Goal: Information Seeking & Learning: Learn about a topic

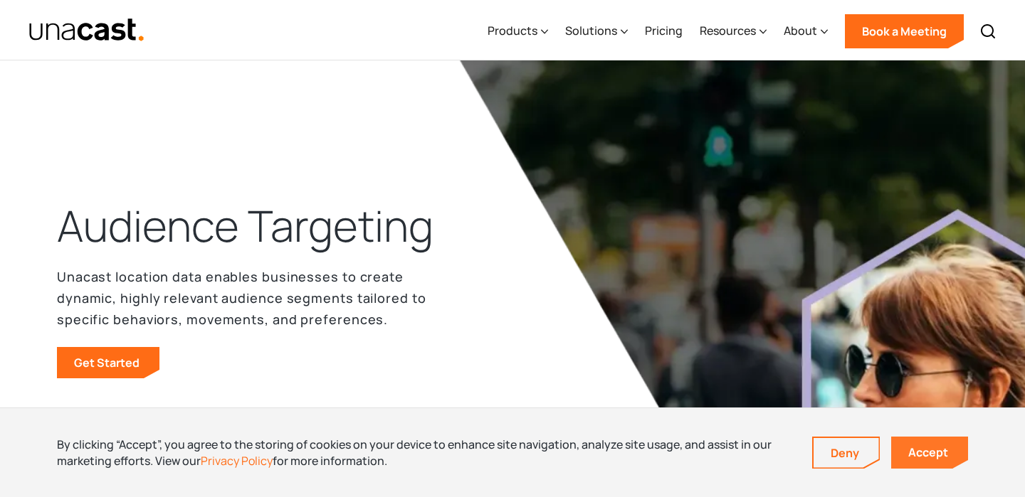
click at [951, 456] on link "Accept" at bounding box center [929, 453] width 77 height 32
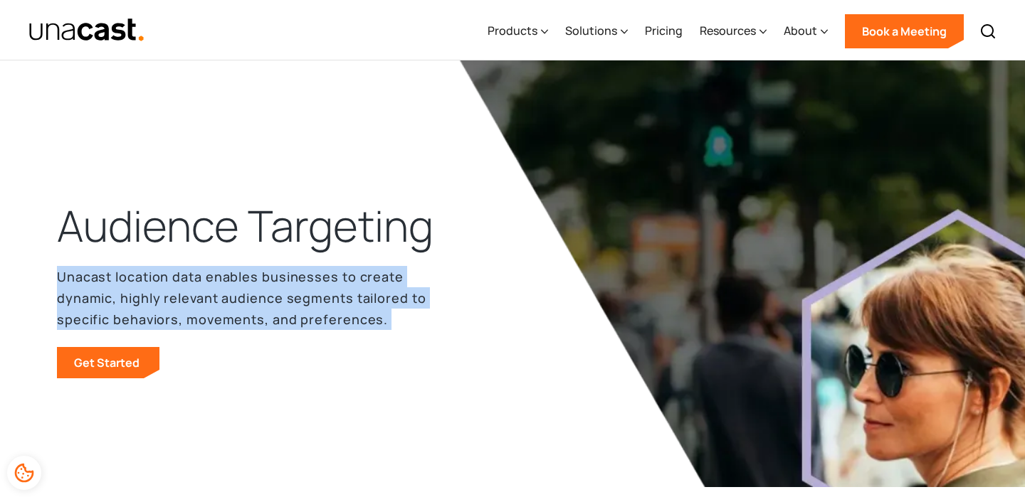
drag, startPoint x: 60, startPoint y: 273, endPoint x: 390, endPoint y: 334, distance: 335.6
click at [390, 334] on div "Unacast location data enables businesses to create dynamic, highly relevant aud…" at bounding box center [242, 322] width 370 height 112
click at [381, 328] on div at bounding box center [381, 328] width 0 height 0
click at [390, 334] on div "Unacast location data enables businesses to create dynamic, highly relevant aud…" at bounding box center [242, 322] width 370 height 112
drag, startPoint x: 58, startPoint y: 273, endPoint x: 427, endPoint y: 318, distance: 372.1
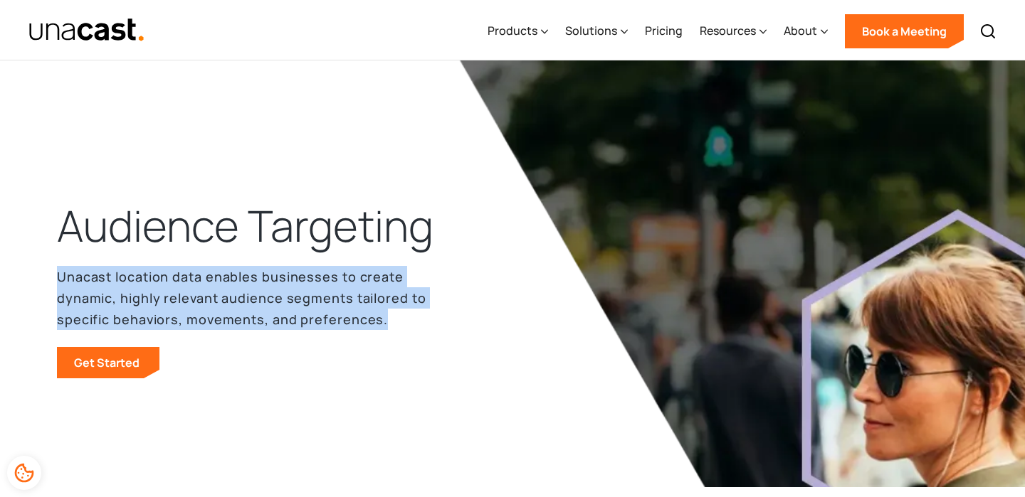
click at [427, 318] on div "Audience Targeting Unacast location data enables businesses to create dynamic, …" at bounding box center [245, 288] width 376 height 181
click at [418, 328] on div at bounding box center [418, 328] width 0 height 0
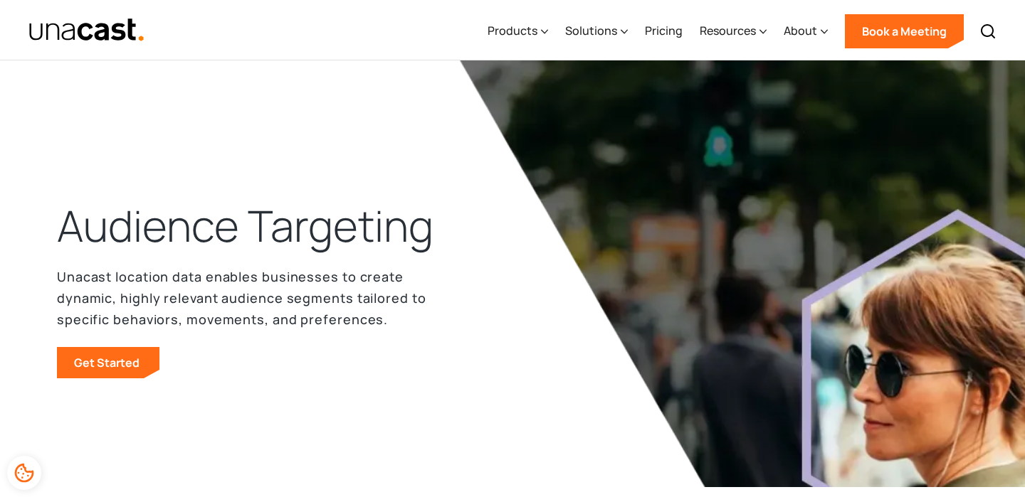
drag, startPoint x: 117, startPoint y: 110, endPoint x: 182, endPoint y: 189, distance: 102.6
click at [382, 405] on div "Audience Targeting Unacast location data enables businesses to create dynamic, …" at bounding box center [512, 302] width 911 height 370
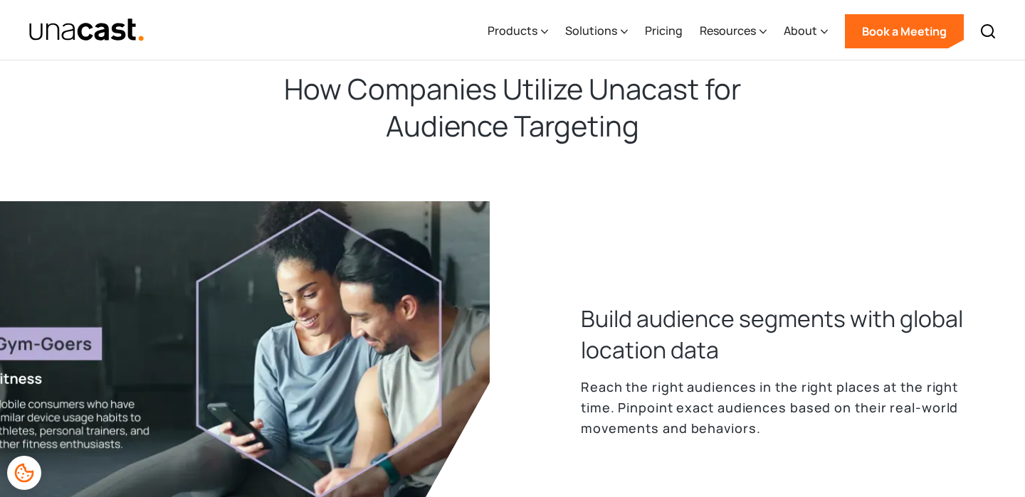
scroll to position [618, 0]
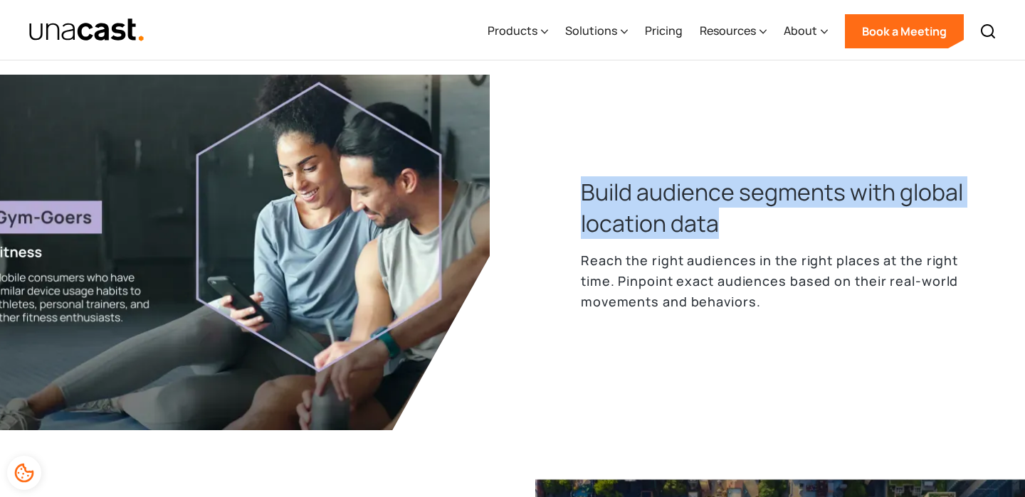
drag, startPoint x: 582, startPoint y: 184, endPoint x: 724, endPoint y: 232, distance: 150.1
click at [724, 232] on h3 "Build audience segments with global location data" at bounding box center [774, 207] width 387 height 63
click at [715, 239] on div at bounding box center [715, 239] width 0 height 0
click at [768, 232] on h3 "Build audience segments with global location data" at bounding box center [774, 207] width 387 height 63
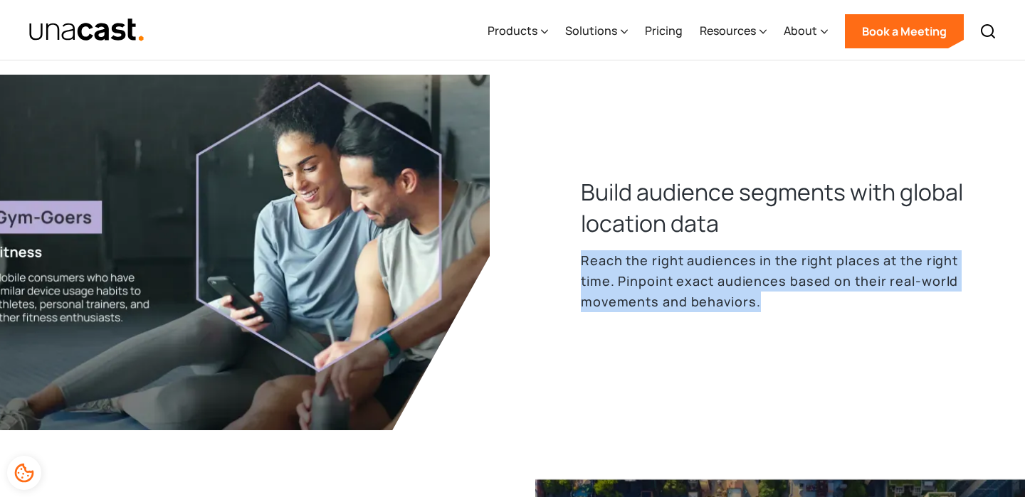
drag, startPoint x: 580, startPoint y: 257, endPoint x: 864, endPoint y: 301, distance: 287.3
click at [864, 301] on p "Reach the right audiences in the right places at the right time. Pinpoint exact…" at bounding box center [774, 280] width 387 height 61
click at [855, 311] on div at bounding box center [855, 311] width 0 height 0
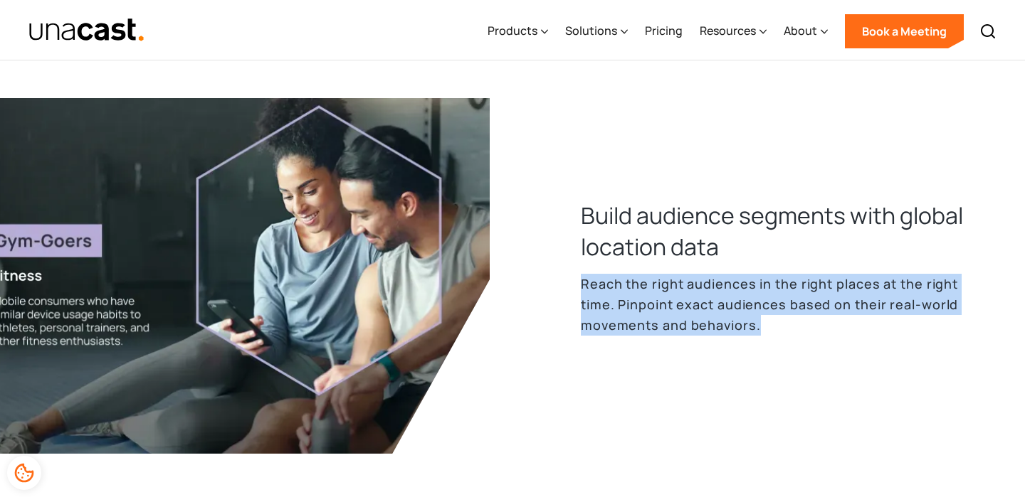
scroll to position [588, 0]
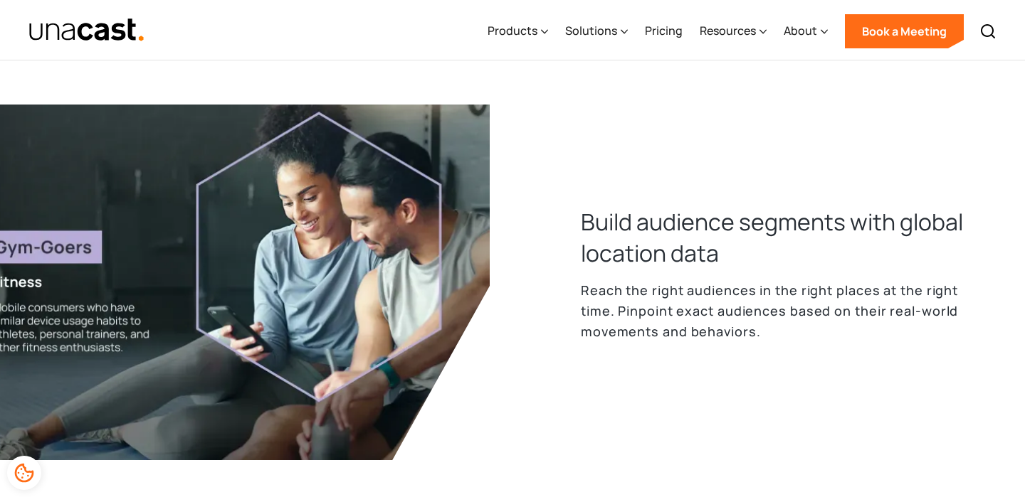
drag, startPoint x: 665, startPoint y: 102, endPoint x: 724, endPoint y: 159, distance: 81.5
click at [766, 339] on p "Reach the right audiences in the right places at the right time. Pinpoint exact…" at bounding box center [774, 310] width 387 height 61
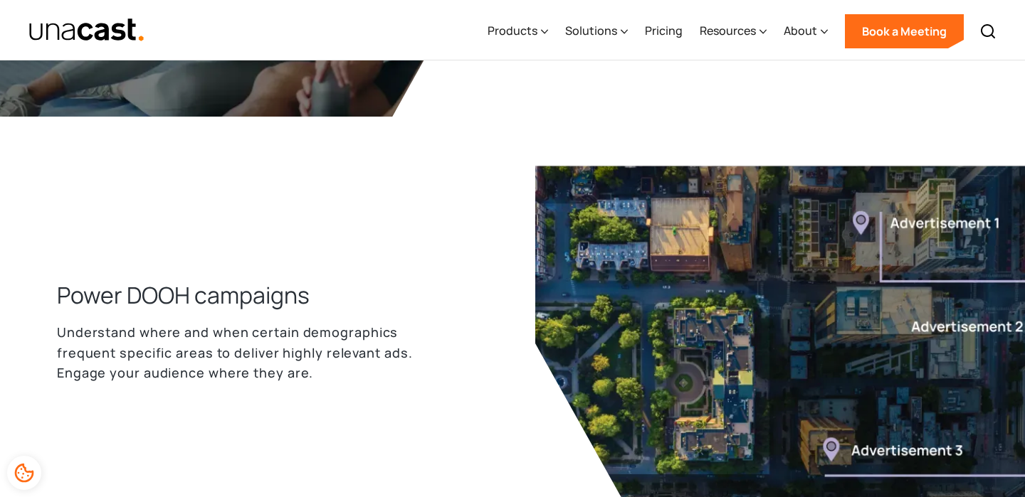
scroll to position [931, 0]
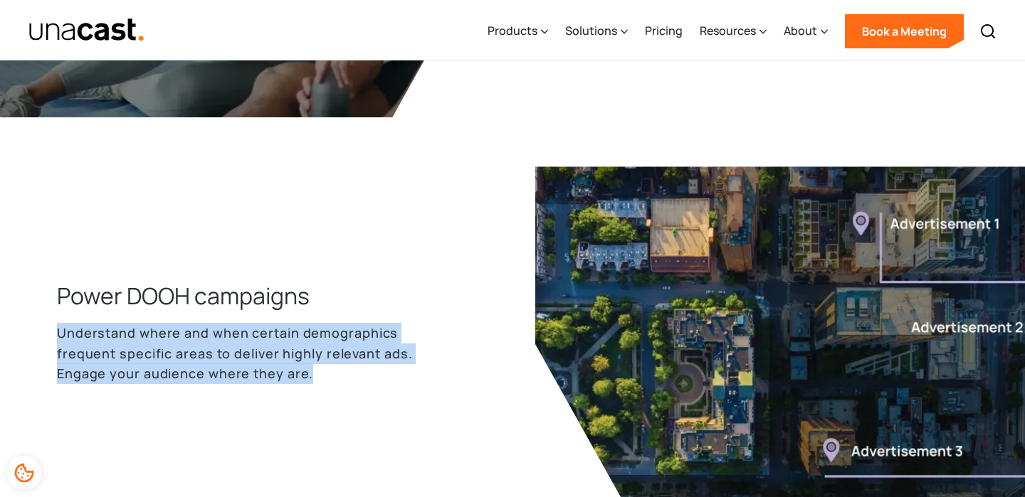
drag, startPoint x: 58, startPoint y: 335, endPoint x: 314, endPoint y: 376, distance: 259.5
click at [314, 376] on p "Understand where and when certain demographics frequent specific areas to deliv…" at bounding box center [250, 353] width 387 height 61
click at [305, 383] on div at bounding box center [305, 383] width 0 height 0
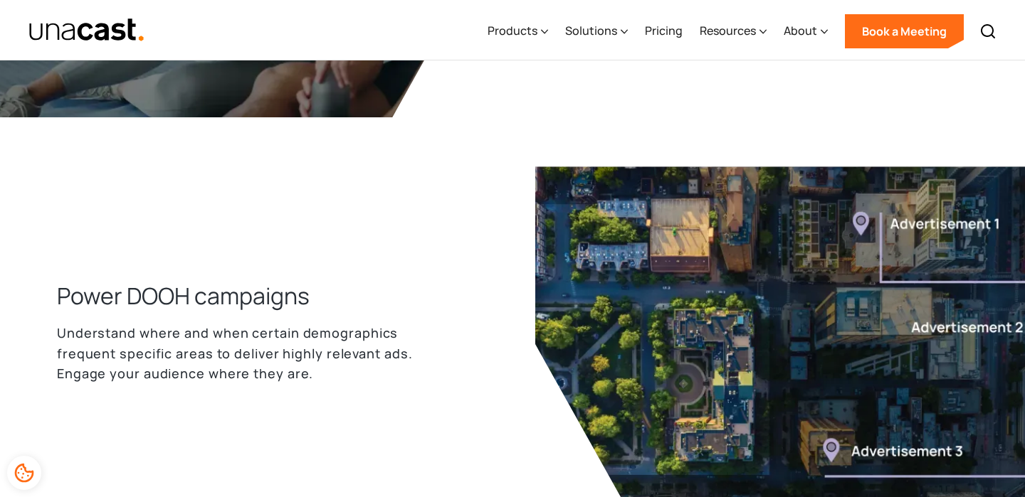
drag, startPoint x: 107, startPoint y: 187, endPoint x: 305, endPoint y: 260, distance: 210.3
click at [403, 356] on p "Understand where and when certain demographics frequent specific areas to deliv…" at bounding box center [250, 353] width 387 height 61
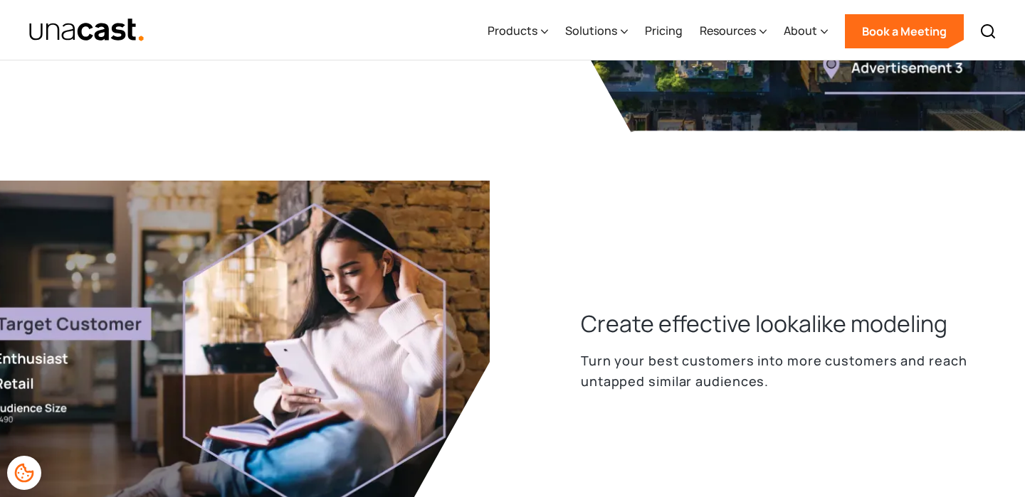
scroll to position [1389, 0]
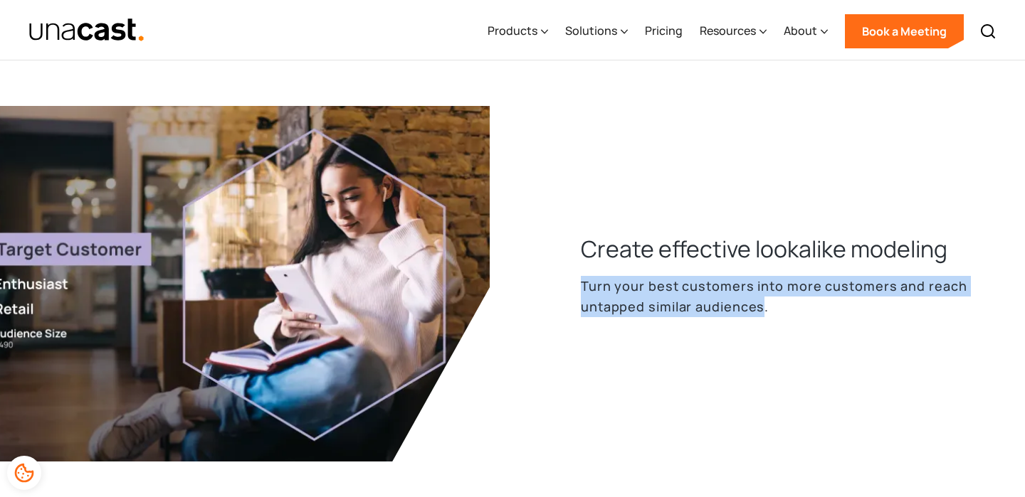
drag, startPoint x: 580, startPoint y: 285, endPoint x: 759, endPoint y: 300, distance: 179.9
click at [759, 300] on div "Create effective lookalike modeling Turn your best customers into more customer…" at bounding box center [751, 283] width 433 height 101
click at [750, 316] on div at bounding box center [750, 316] width 0 height 0
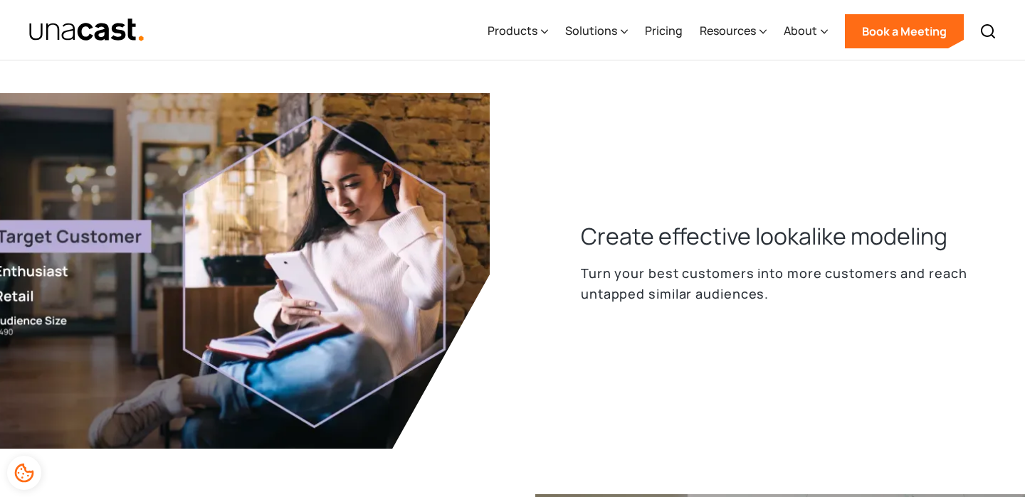
click at [761, 326] on div "How Companies Utilize Unacast for Audience Targeting Build audience segments wi…" at bounding box center [512, 5] width 911 height 1691
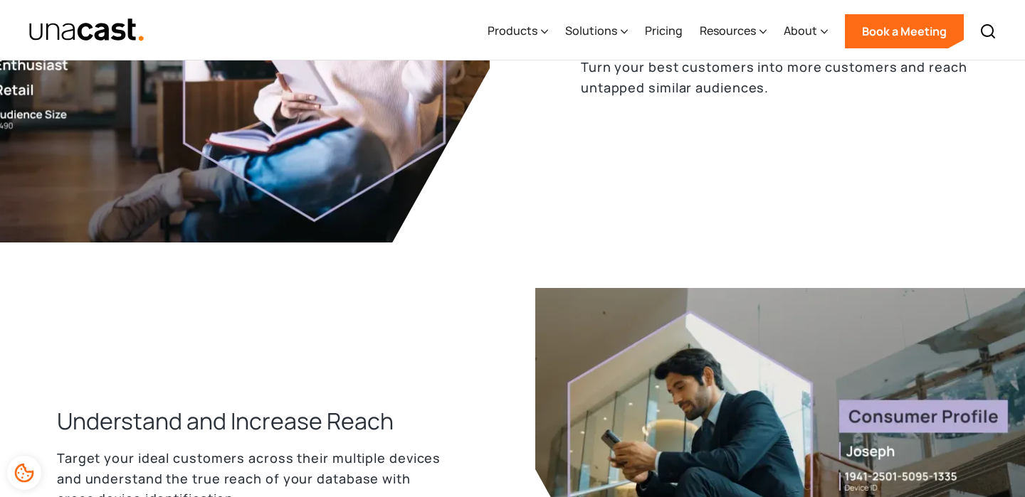
scroll to position [1780, 0]
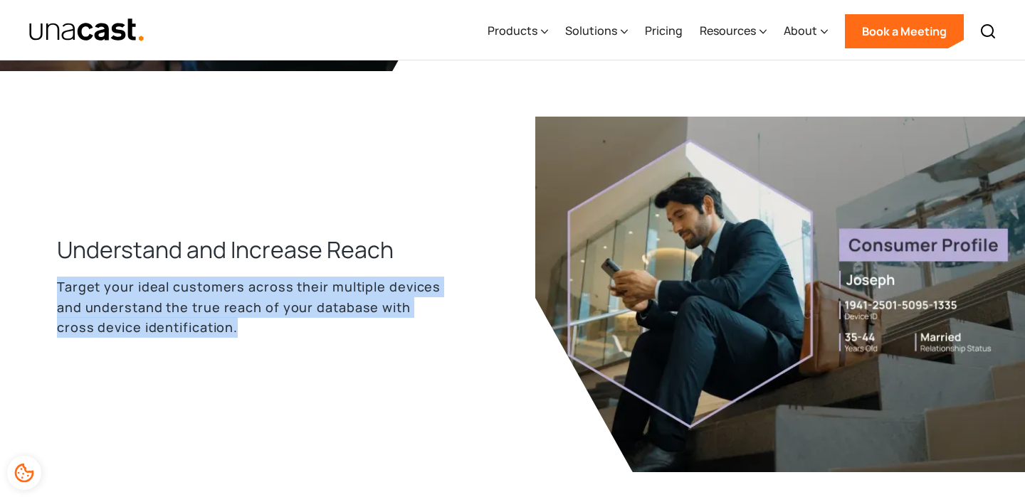
drag, startPoint x: 55, startPoint y: 284, endPoint x: 298, endPoint y: 339, distance: 249.4
click at [289, 337] on div at bounding box center [289, 337] width 0 height 0
click at [304, 351] on div "Understand and Increase Reach Target your ideal customers across their multiple…" at bounding box center [273, 295] width 433 height 122
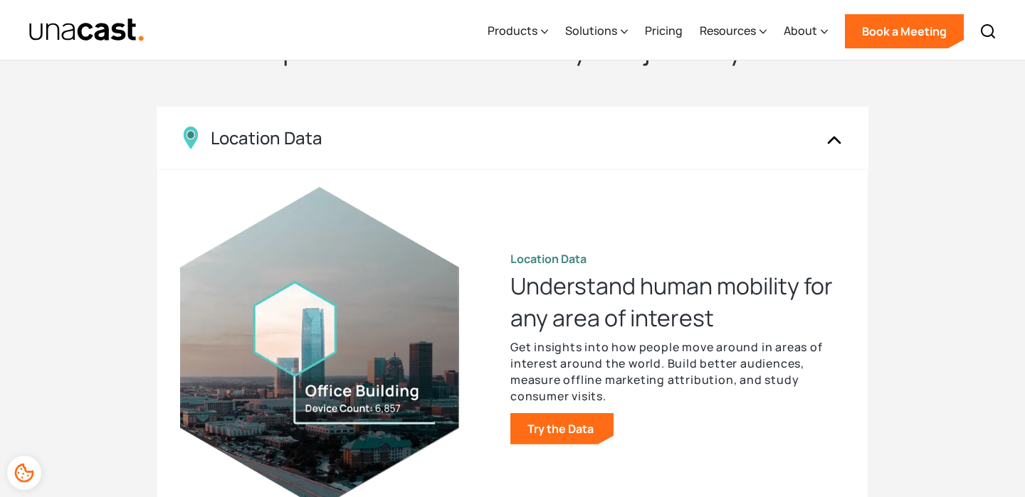
scroll to position [2402, 0]
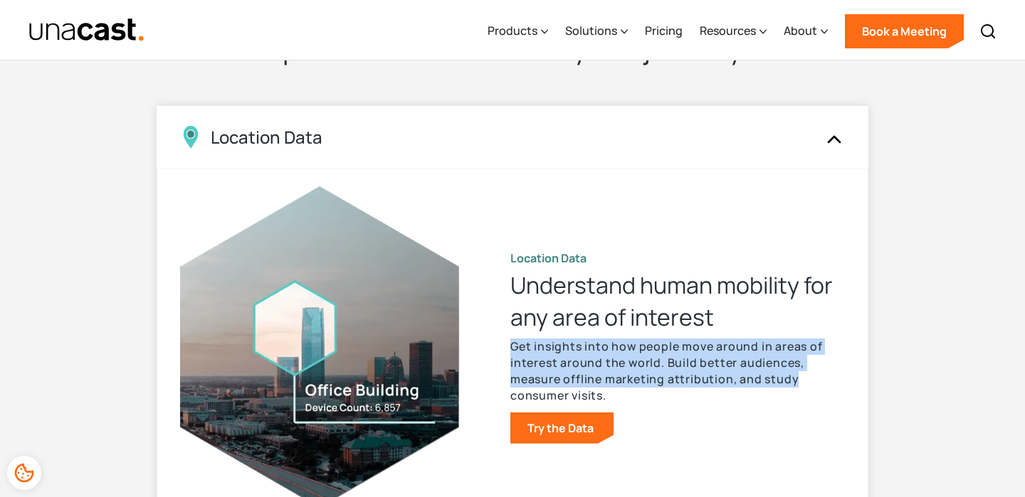
drag, startPoint x: 513, startPoint y: 346, endPoint x: 831, endPoint y: 380, distance: 319.9
click at [831, 380] on p "Get insights into how people move around in areas of interest around the world.…" at bounding box center [677, 371] width 334 height 65
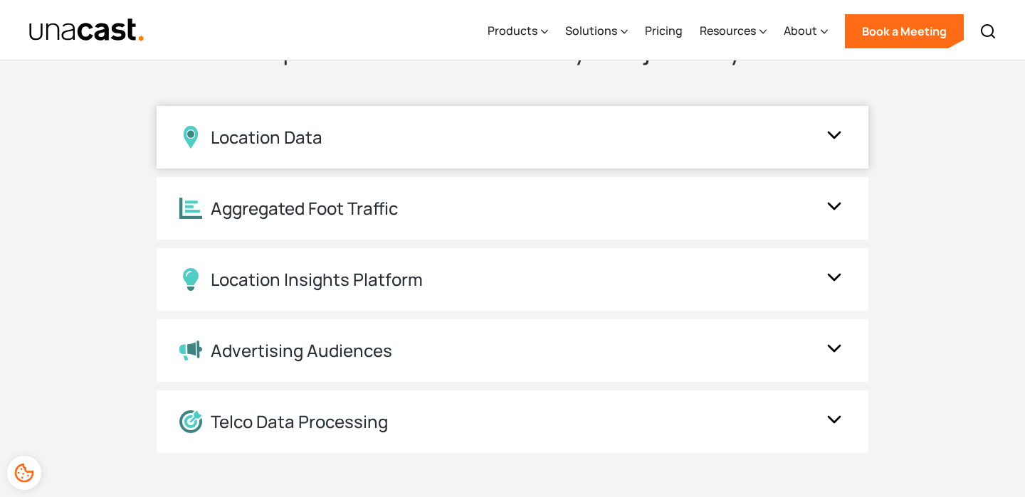
click at [793, 143] on div "Location Data" at bounding box center [498, 137] width 638 height 23
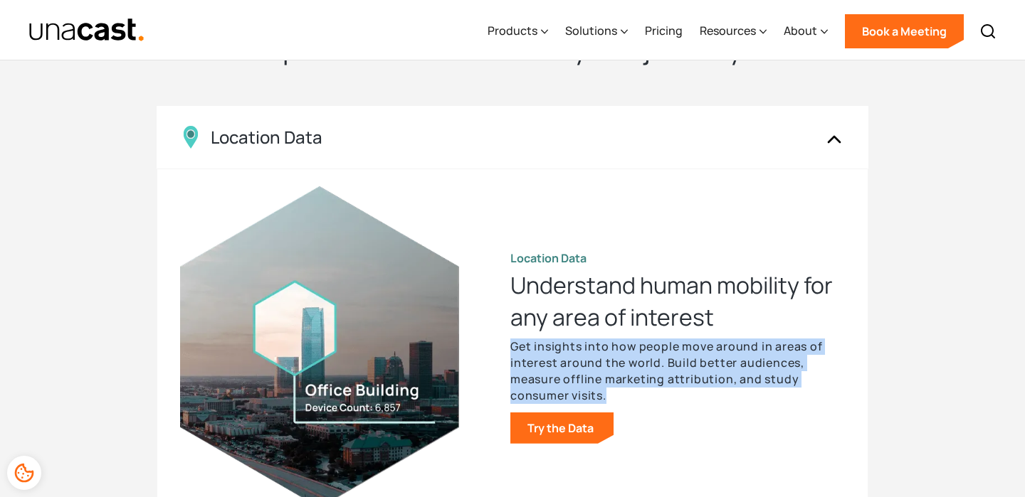
drag, startPoint x: 510, startPoint y: 347, endPoint x: 757, endPoint y: 398, distance: 252.0
click at [757, 398] on p "Get insights into how people move around in areas of interest around the world.…" at bounding box center [677, 371] width 334 height 65
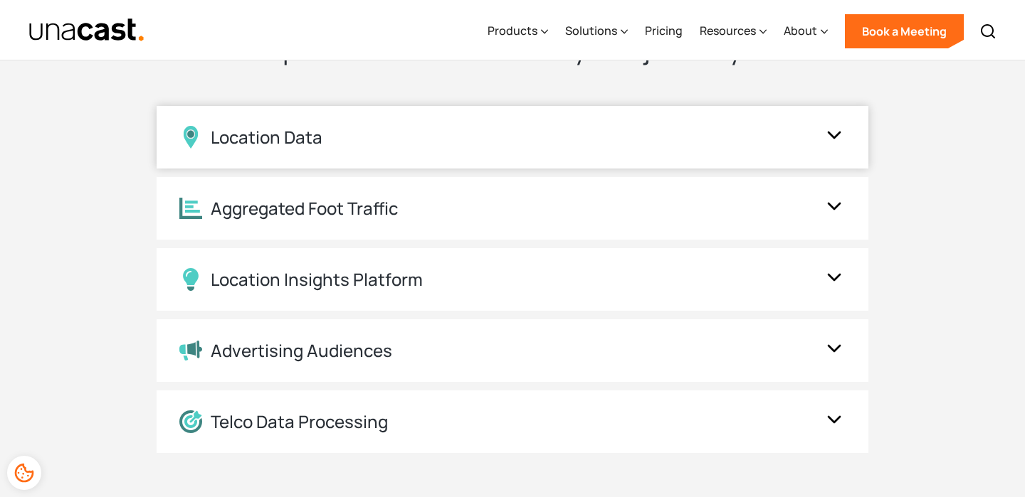
click at [719, 159] on div "Location Data" at bounding box center [513, 137] width 712 height 63
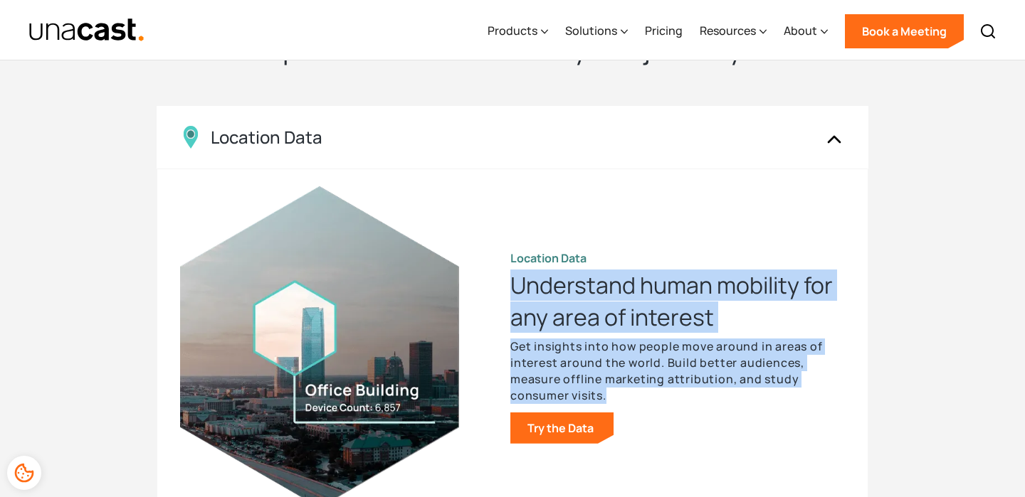
drag, startPoint x: 516, startPoint y: 284, endPoint x: 800, endPoint y: 388, distance: 303.0
click at [800, 388] on div "Location Data Understand human mobility for any area of interest Get insights i…" at bounding box center [677, 346] width 334 height 193
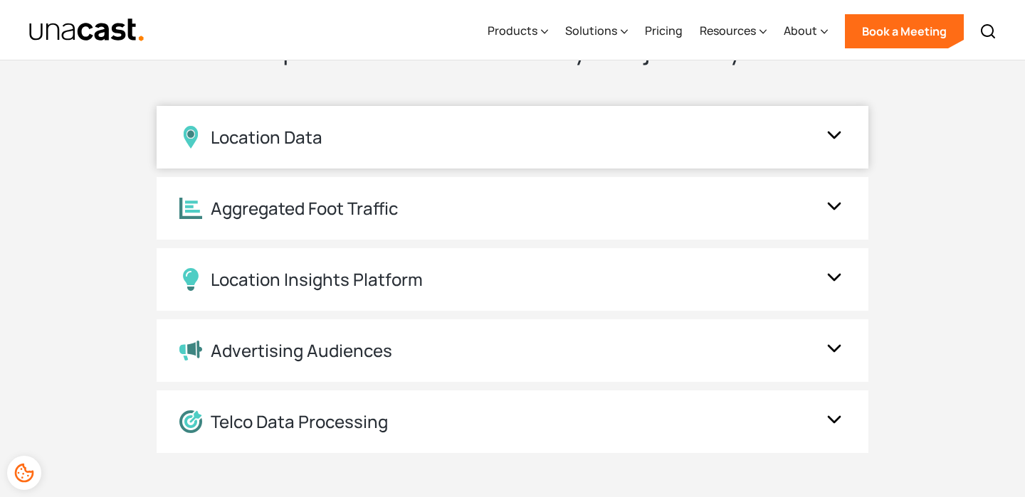
click at [670, 138] on div "Location Data" at bounding box center [498, 137] width 638 height 23
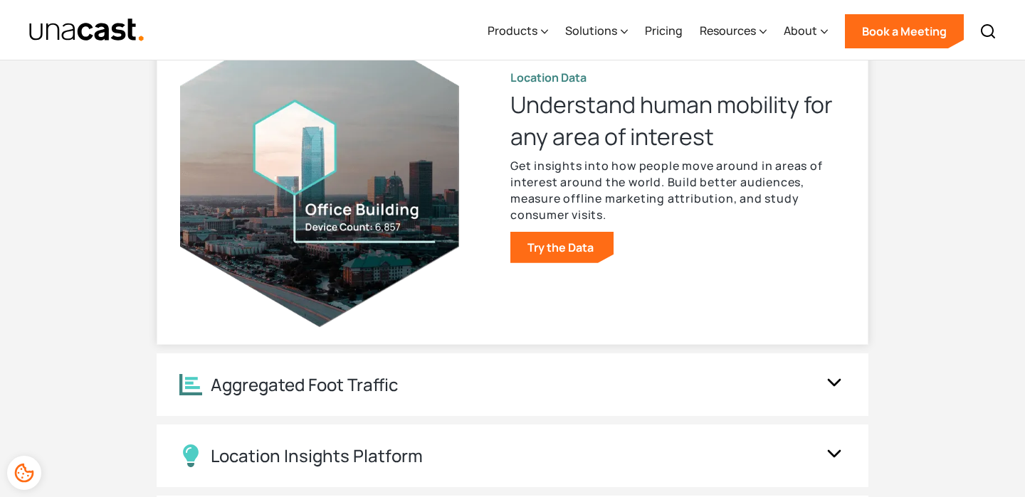
scroll to position [2589, 0]
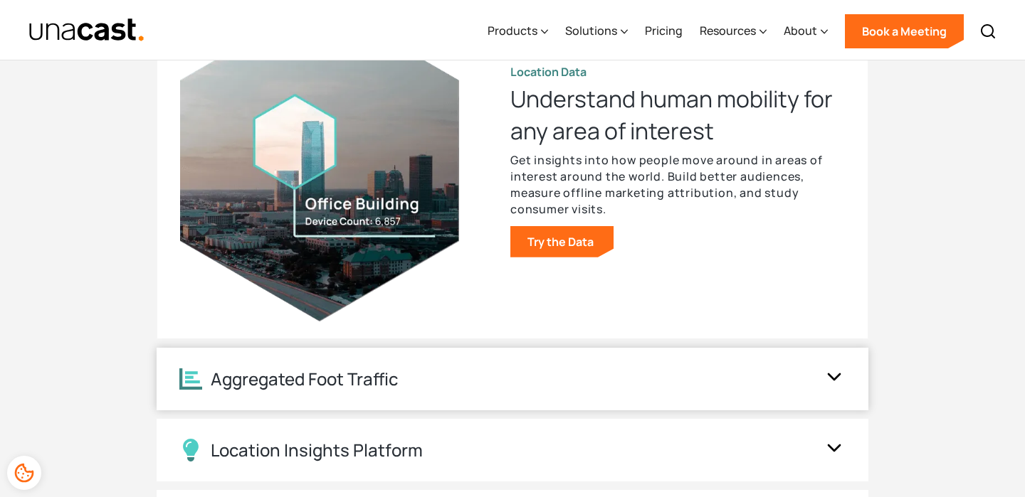
click at [596, 375] on div "Aggregated Foot Traffic" at bounding box center [498, 380] width 638 height 22
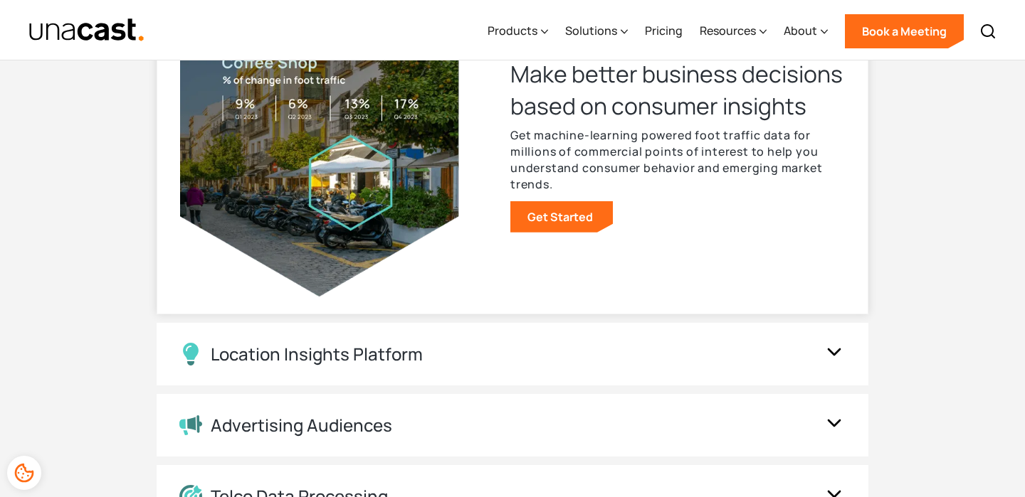
scroll to position [2695, 0]
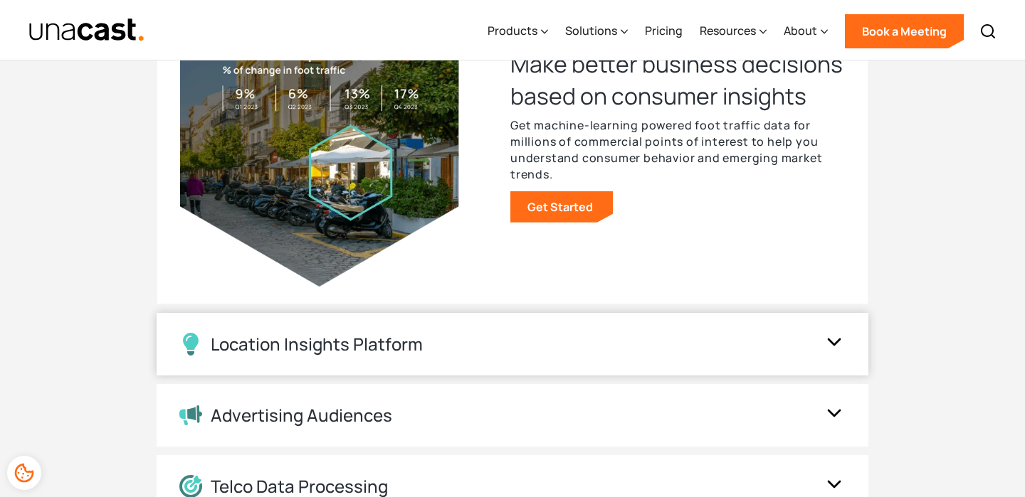
click at [601, 359] on div "Location Insights Platform" at bounding box center [513, 344] width 712 height 63
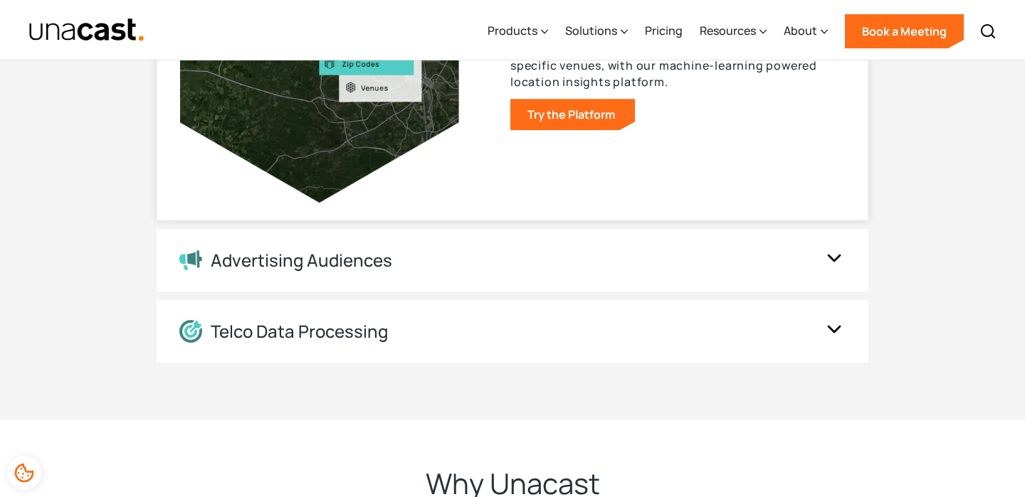
scroll to position [2866, 0]
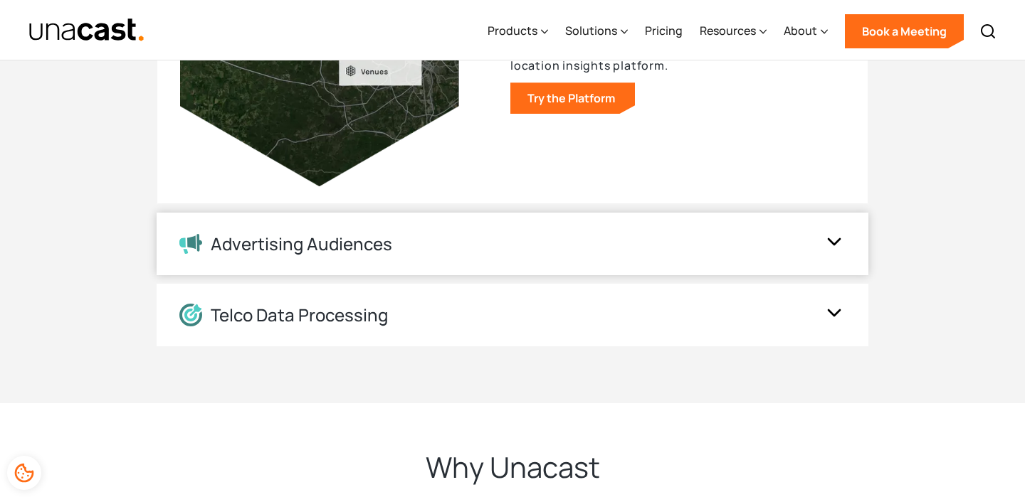
click at [596, 245] on div "Advertising Audiences" at bounding box center [498, 244] width 638 height 21
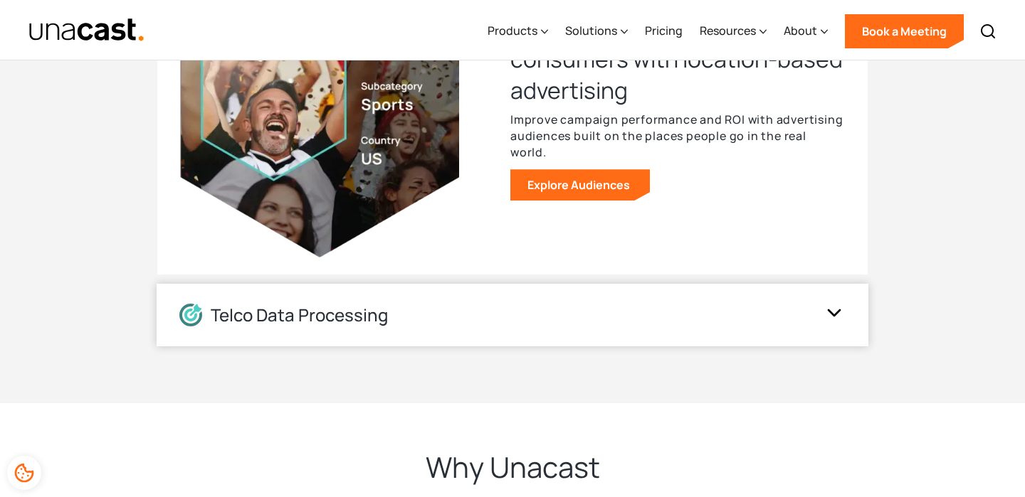
click at [570, 317] on div "Telco Data Processing" at bounding box center [498, 315] width 638 height 23
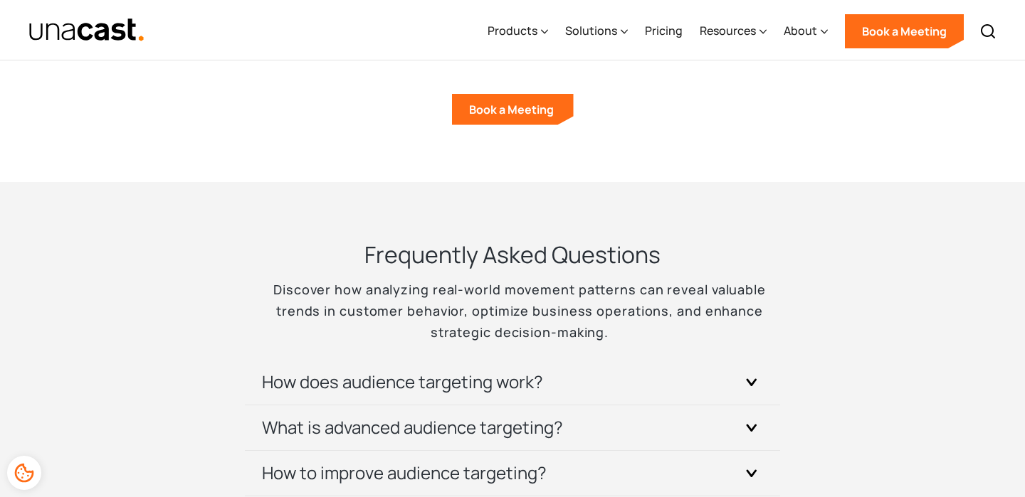
scroll to position [4283, 0]
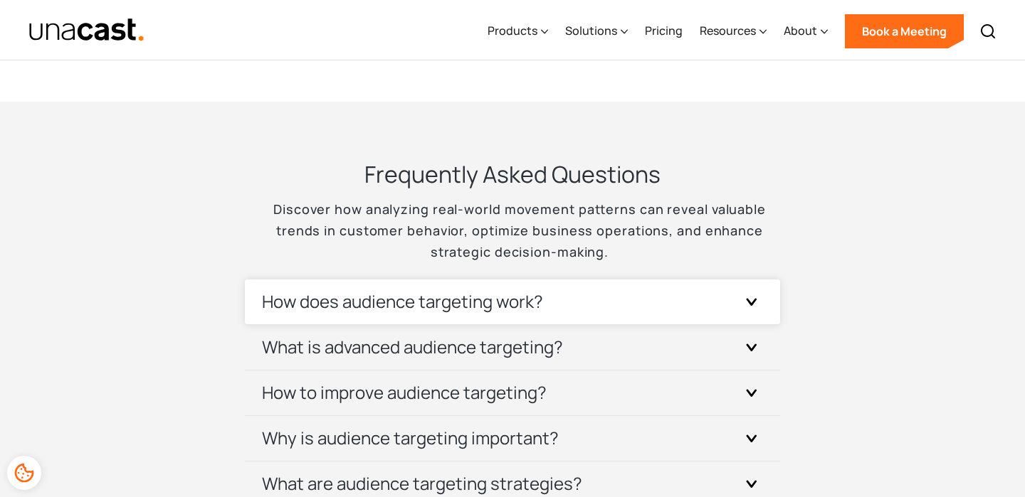
click at [571, 312] on div "How does audience targeting work?" at bounding box center [512, 302] width 501 height 45
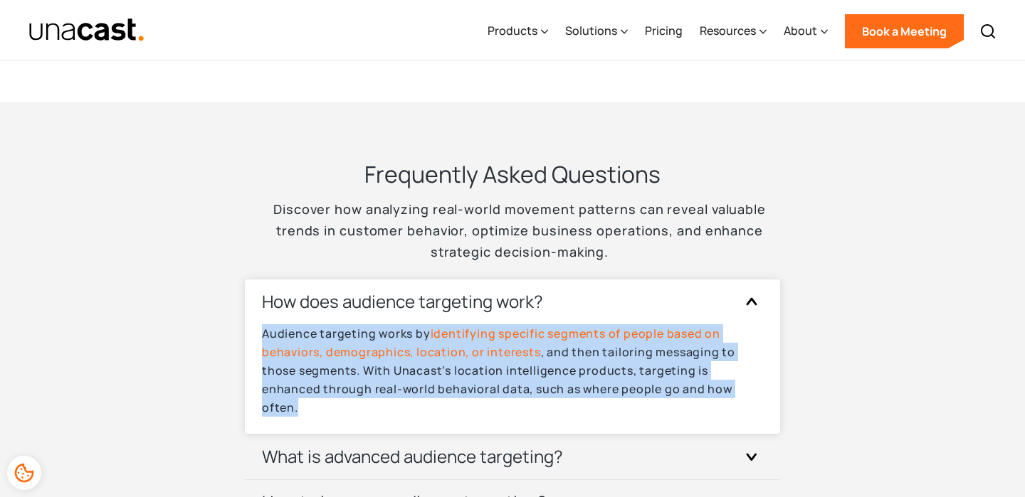
drag, startPoint x: 252, startPoint y: 334, endPoint x: 307, endPoint y: 418, distance: 100.3
click at [307, 418] on div "How does audience targeting work? Audience targeting works by identifying speci…" at bounding box center [512, 357] width 535 height 155
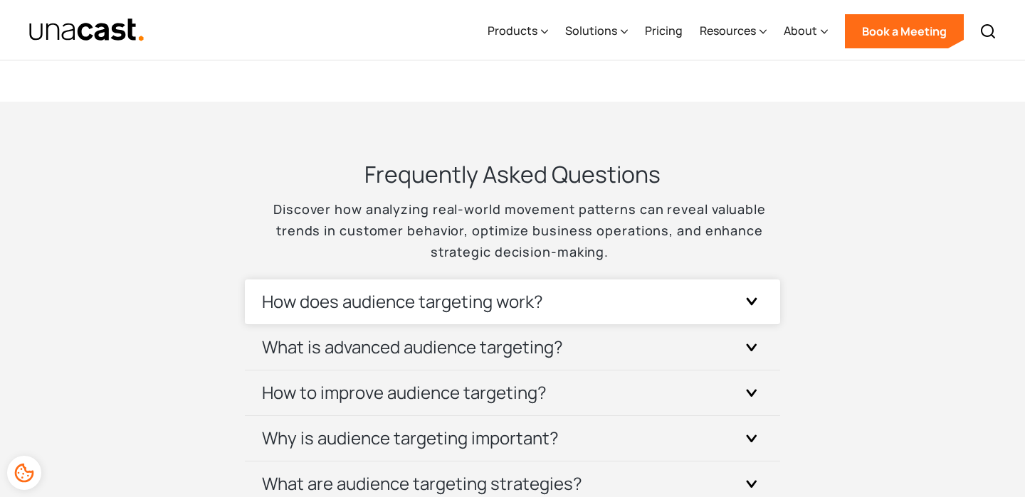
click at [304, 301] on h3 "How does audience targeting work?" at bounding box center [402, 301] width 281 height 23
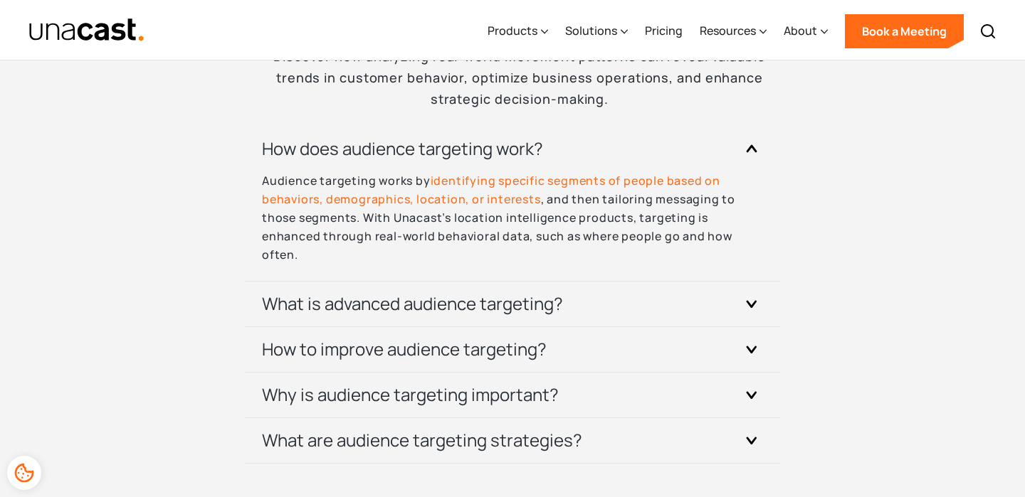
scroll to position [4470, 0]
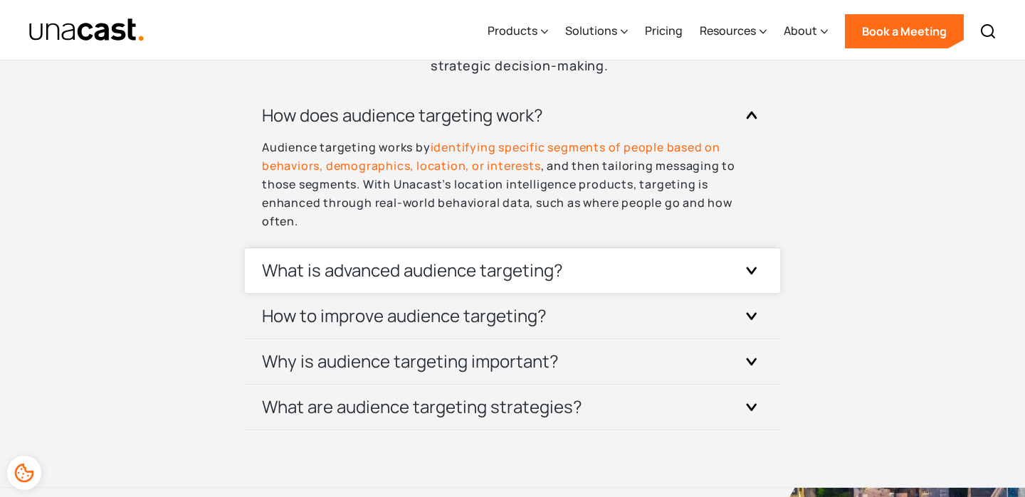
click at [694, 285] on div "What is advanced audience targeting?" at bounding box center [512, 270] width 501 height 45
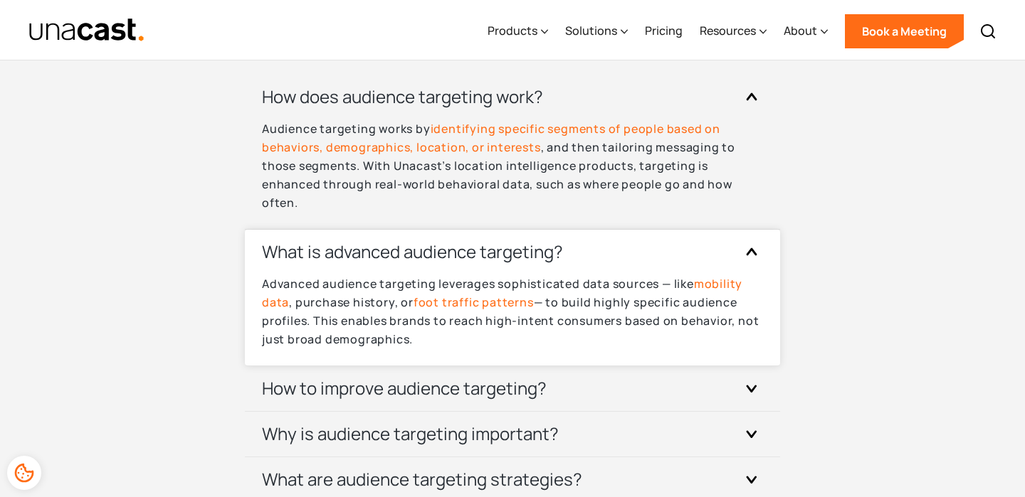
scroll to position [4498, 0]
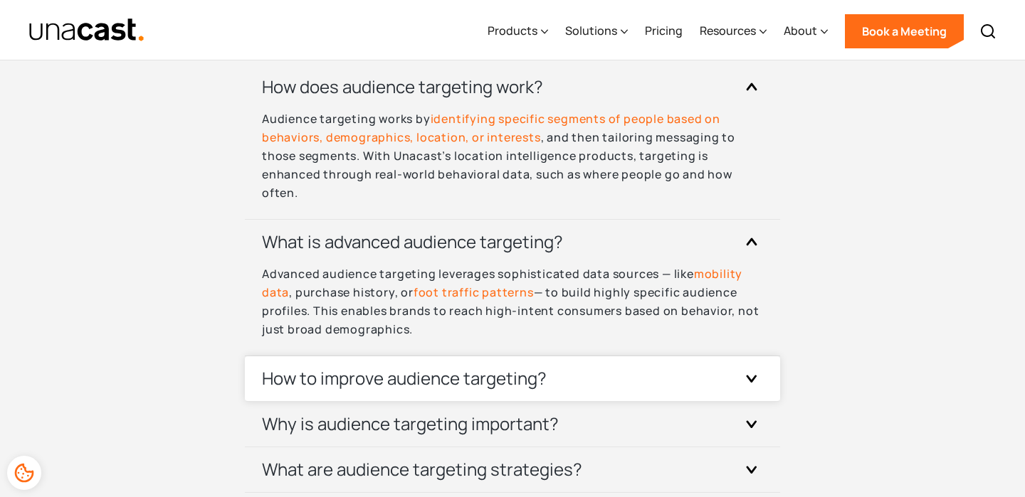
click at [694, 367] on div "How to improve audience targeting?" at bounding box center [512, 378] width 501 height 45
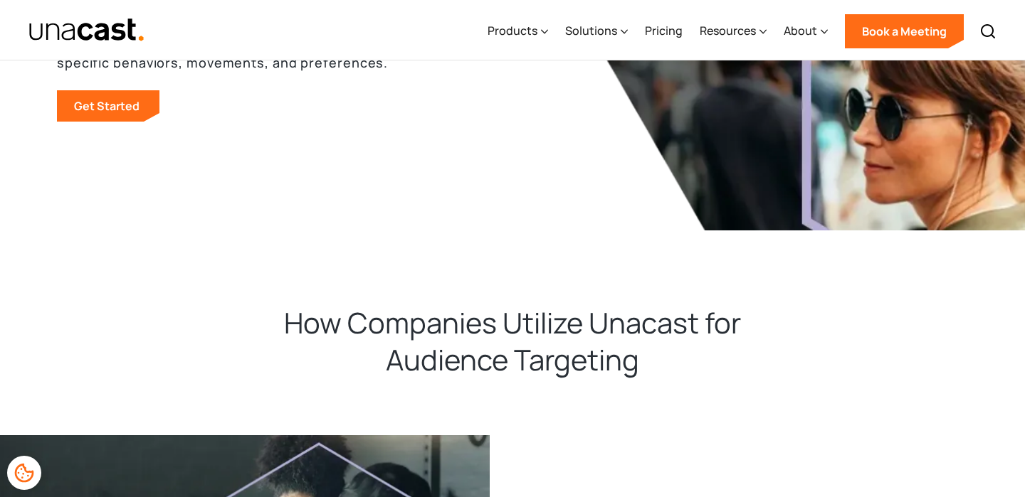
scroll to position [0, 0]
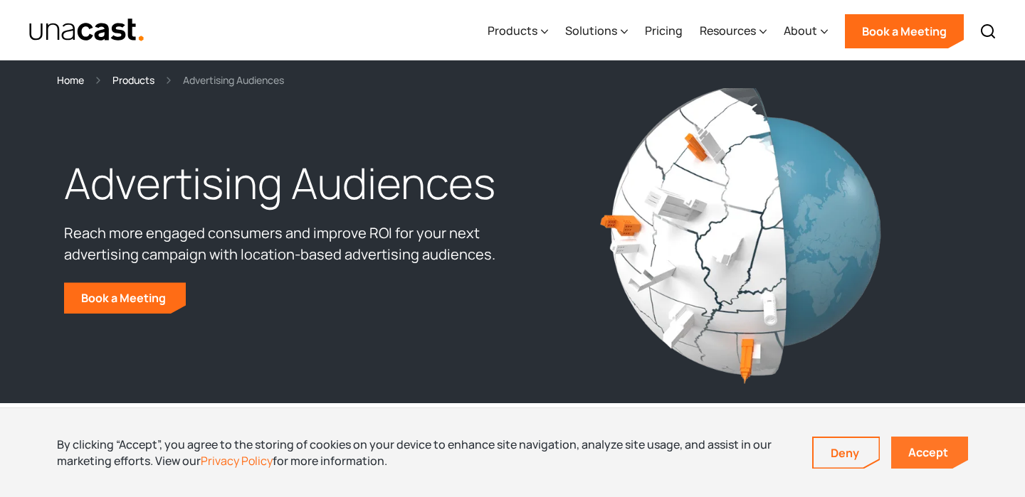
click at [934, 456] on link "Accept" at bounding box center [929, 453] width 77 height 32
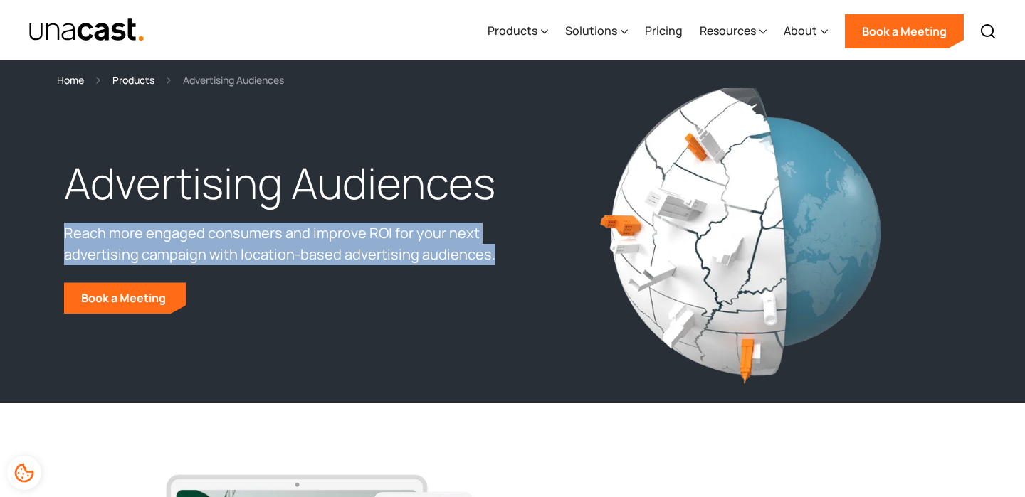
drag, startPoint x: 63, startPoint y: 232, endPoint x: 495, endPoint y: 253, distance: 431.7
click at [495, 253] on p "Reach more engaged consumers and improve ROI for your next advertising campaign…" at bounding box center [284, 244] width 441 height 43
click at [485, 265] on div at bounding box center [485, 265] width 0 height 0
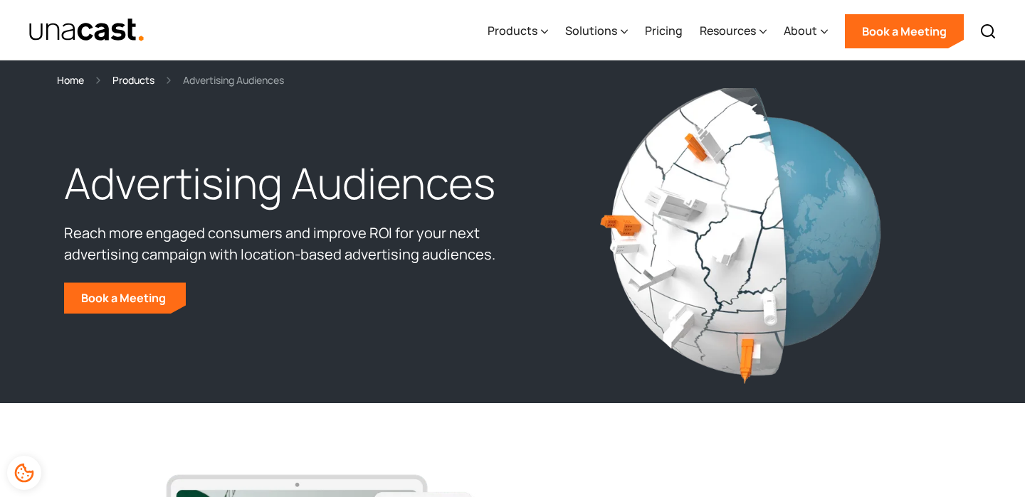
drag, startPoint x: 154, startPoint y: 402, endPoint x: 320, endPoint y: 455, distance: 174.8
drag, startPoint x: 155, startPoint y: 406, endPoint x: 317, endPoint y: 465, distance: 172.0
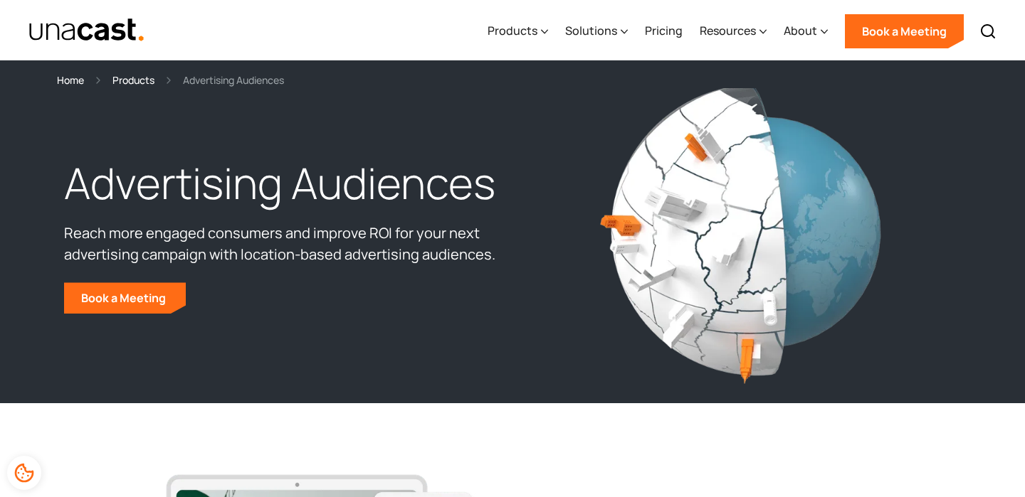
click at [766, 267] on img at bounding box center [740, 234] width 285 height 303
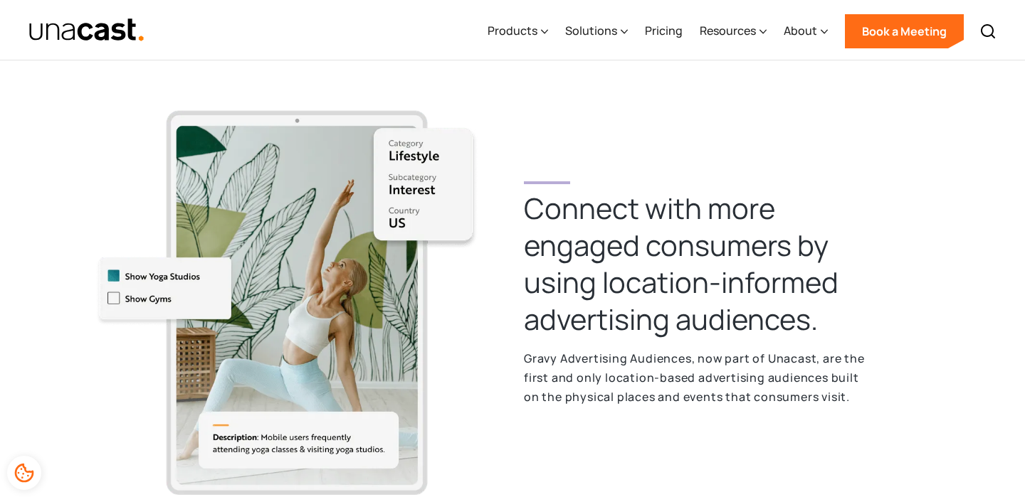
scroll to position [393, 0]
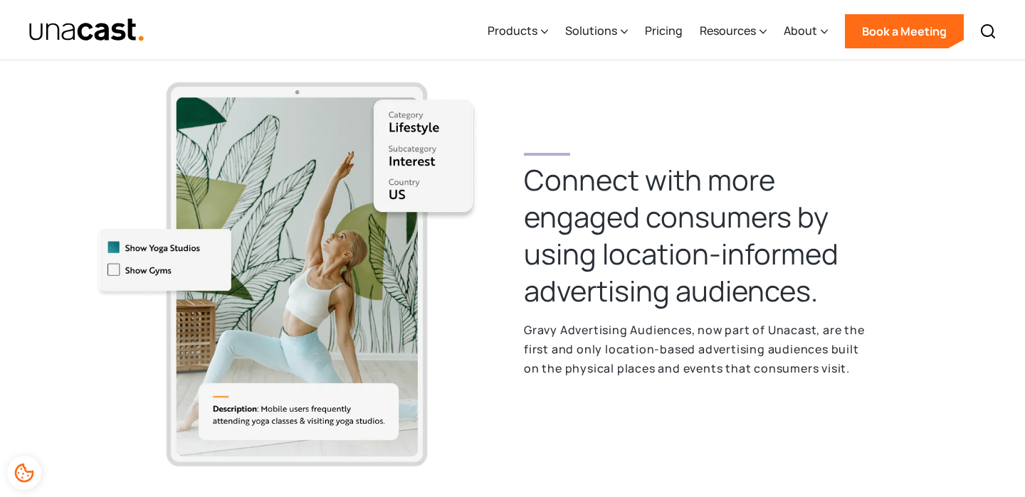
drag, startPoint x: 751, startPoint y: 199, endPoint x: 756, endPoint y: 295, distance: 95.5
click at [756, 295] on h2 "Connect with more  engaged consumers by using location-informed advertising aud…" at bounding box center [697, 236] width 347 height 148
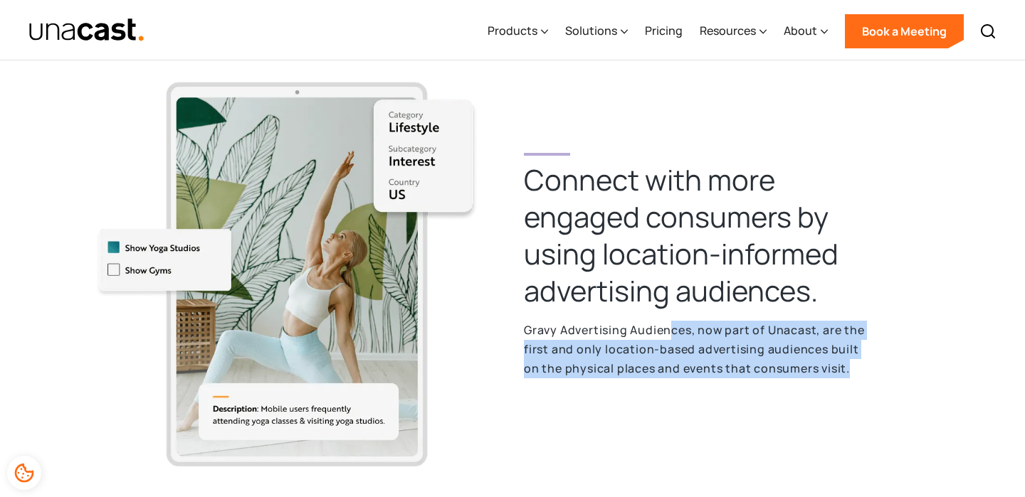
drag, startPoint x: 667, startPoint y: 325, endPoint x: 677, endPoint y: 389, distance: 64.7
click at [677, 389] on div "Connect with more  engaged consumers by using location-informed advertising aud…" at bounding box center [697, 274] width 370 height 242
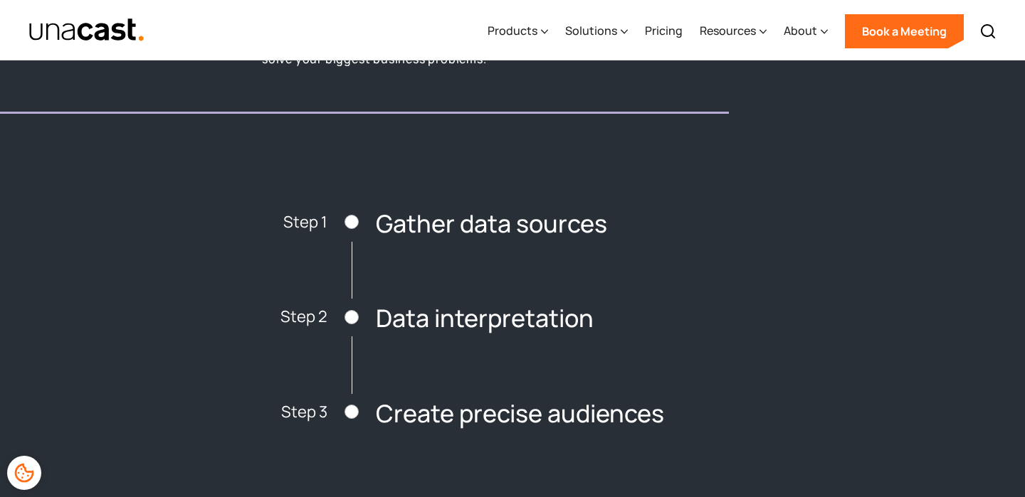
scroll to position [4803, 0]
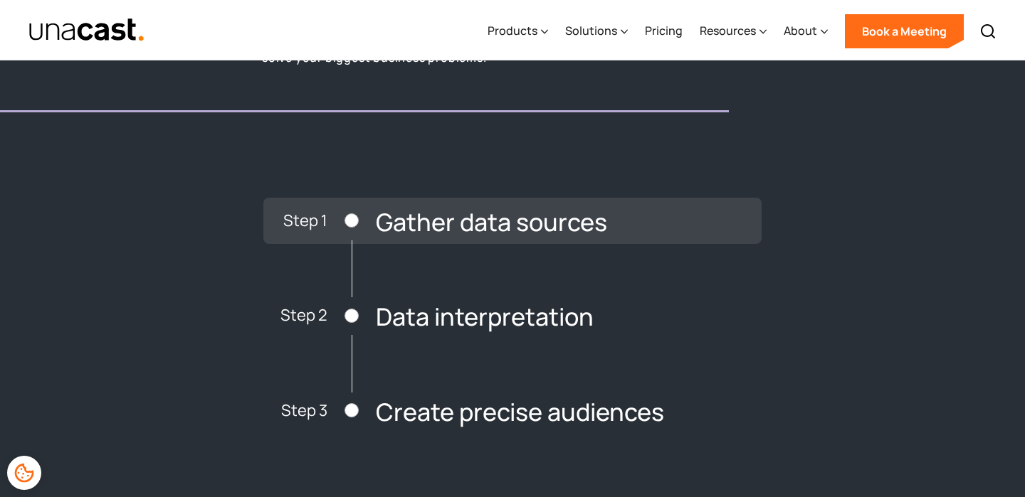
click at [593, 225] on h3 "Gather data sources" at bounding box center [491, 222] width 231 height 26
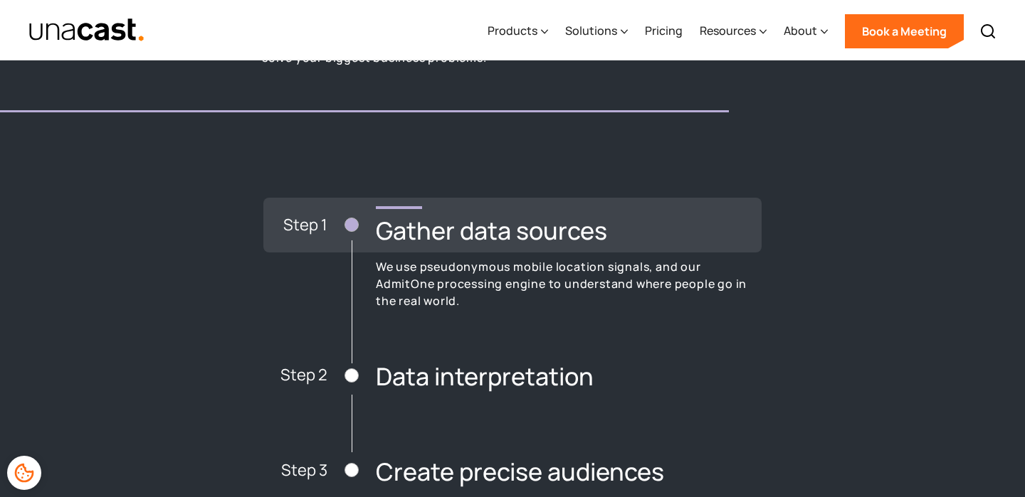
click at [593, 225] on h3 "Gather data sources" at bounding box center [491, 231] width 231 height 26
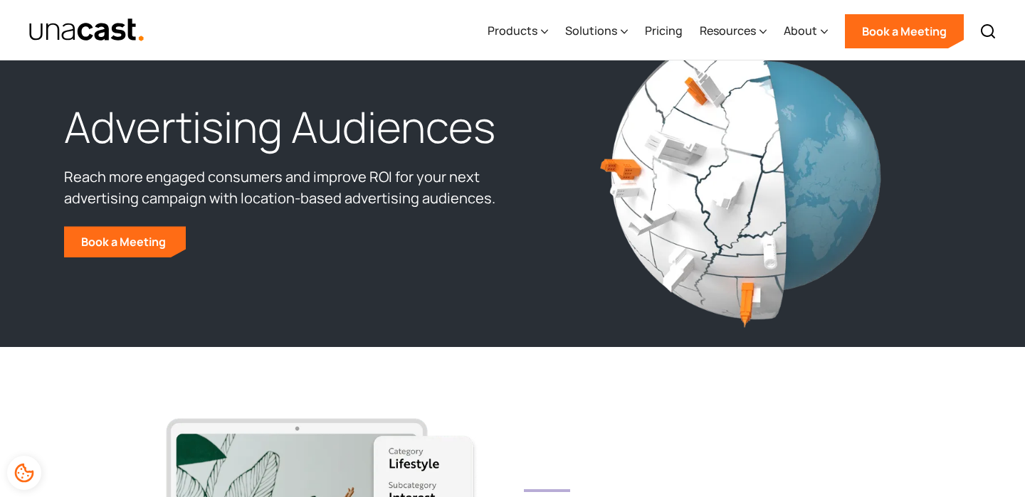
scroll to position [0, 0]
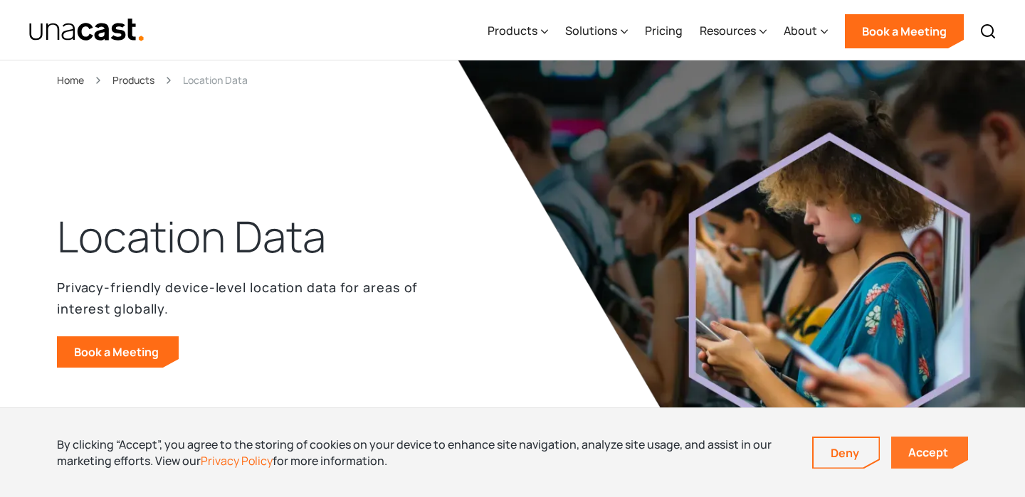
click at [927, 448] on link "Accept" at bounding box center [929, 453] width 77 height 32
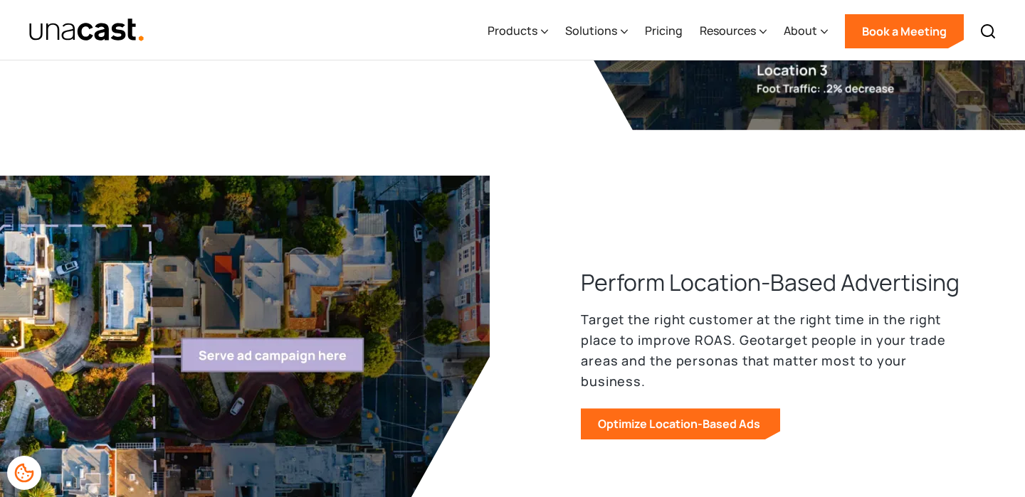
scroll to position [1343, 0]
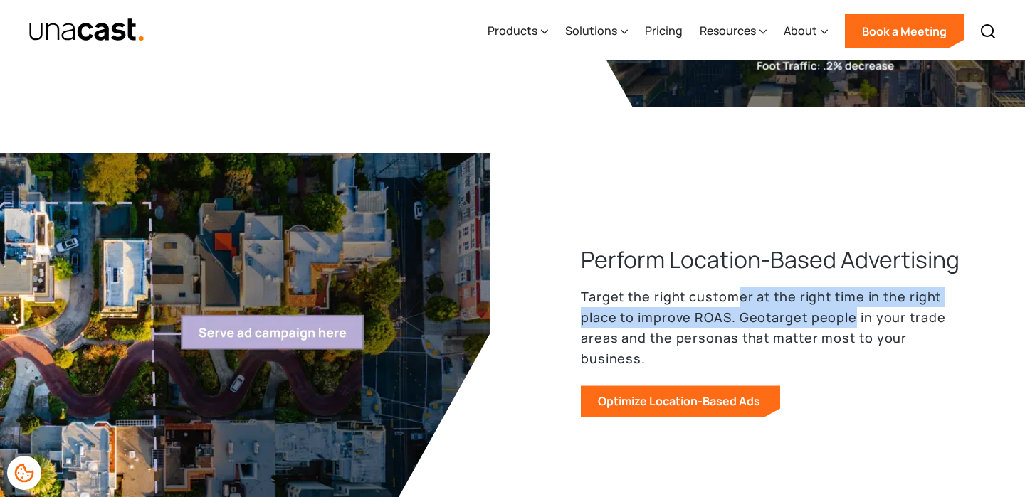
drag, startPoint x: 734, startPoint y: 307, endPoint x: 848, endPoint y: 337, distance: 117.9
click at [848, 337] on p "Target the right customer at the right time in the right place to improve ROAS.…" at bounding box center [774, 328] width 387 height 82
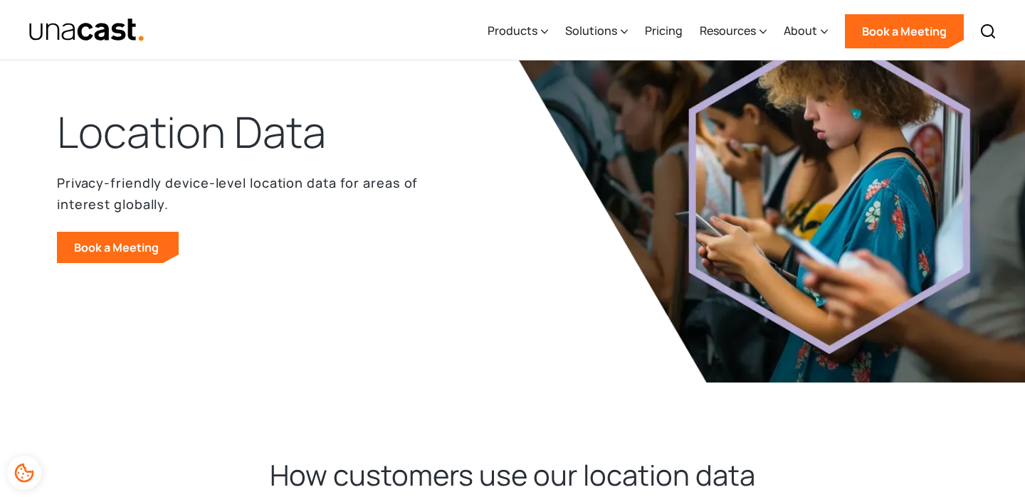
scroll to position [0, 0]
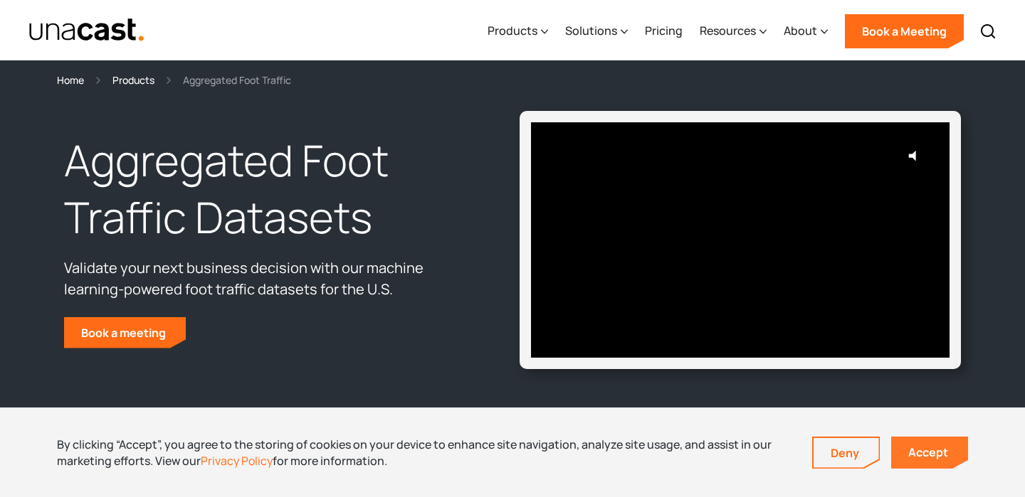
click at [924, 465] on link "Accept" at bounding box center [929, 453] width 77 height 32
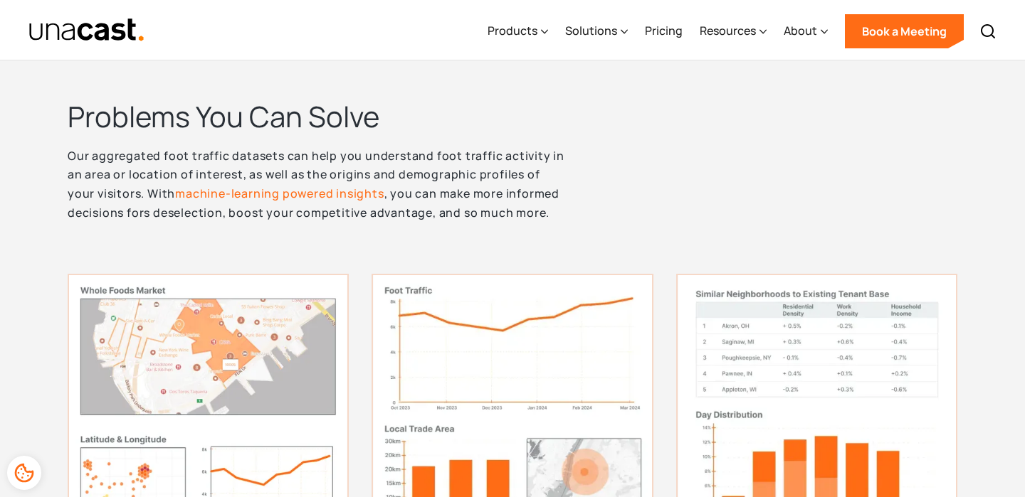
scroll to position [554, 0]
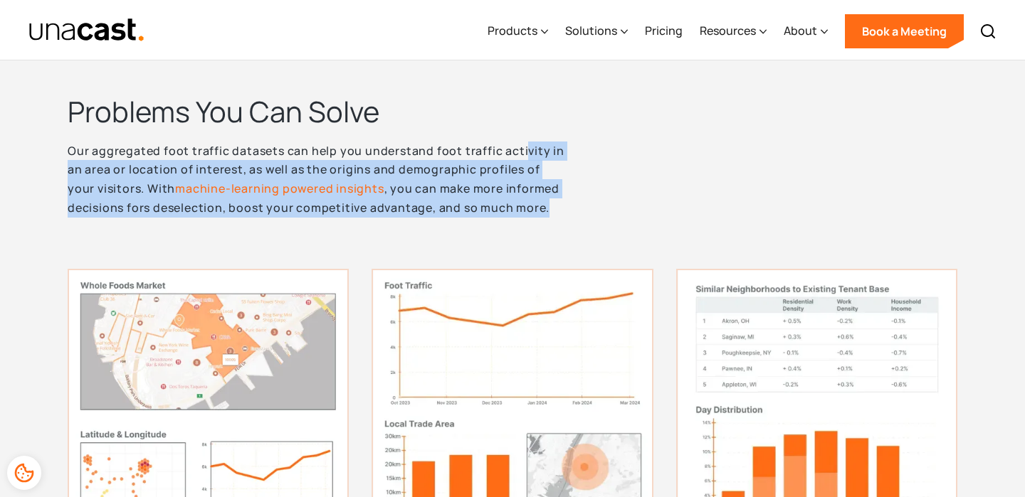
drag, startPoint x: 523, startPoint y: 153, endPoint x: 554, endPoint y: 210, distance: 64.6
click at [554, 210] on p "Our aggregated foot traffic datasets can help you understand foot traffic activ…" at bounding box center [318, 180] width 501 height 76
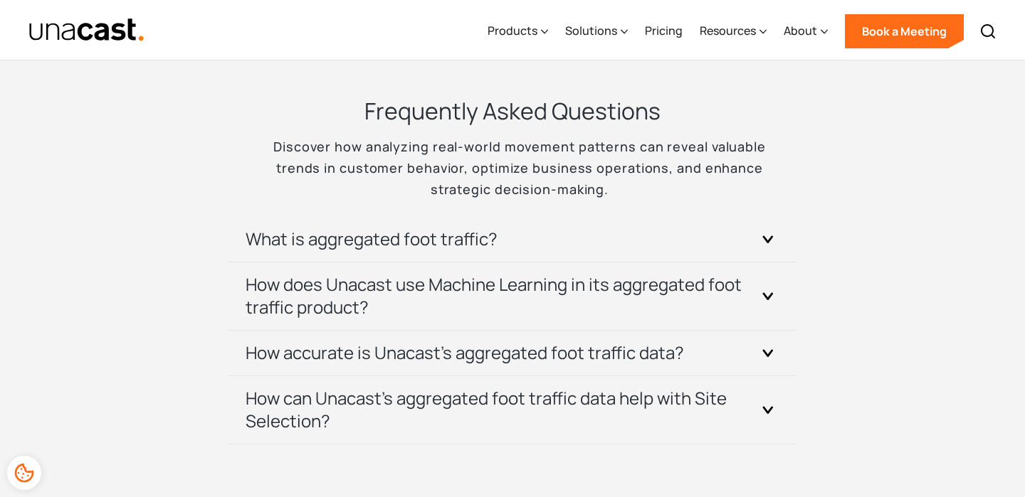
scroll to position [2950, 0]
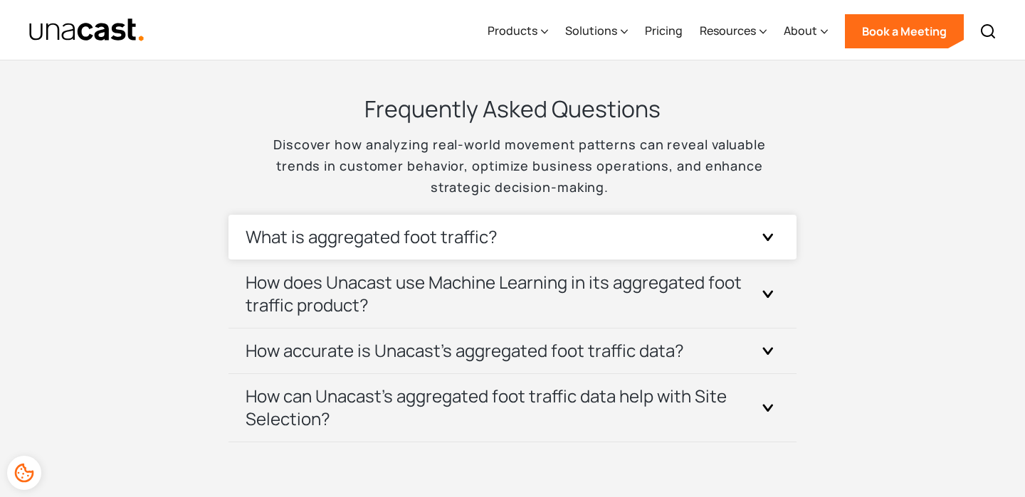
click at [509, 233] on div "What is aggregated foot traffic?" at bounding box center [512, 237] width 534 height 45
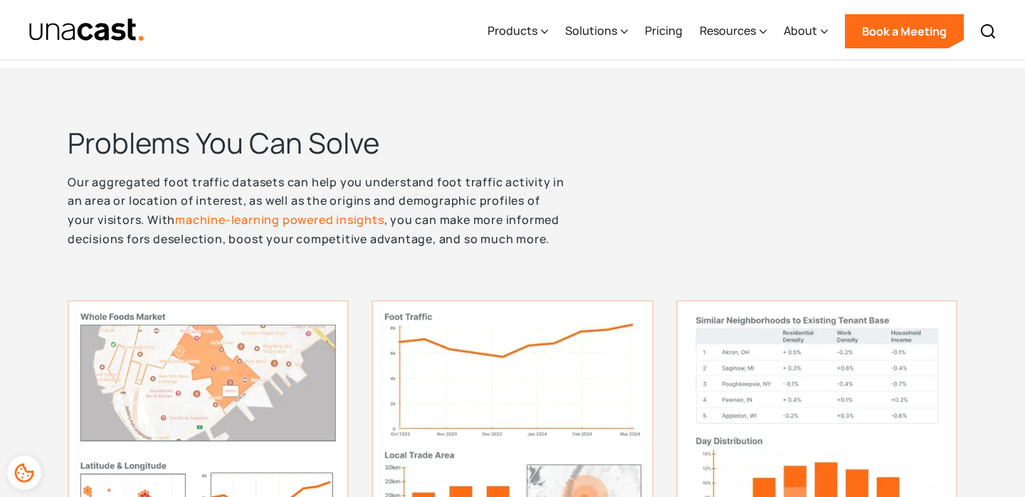
scroll to position [0, 0]
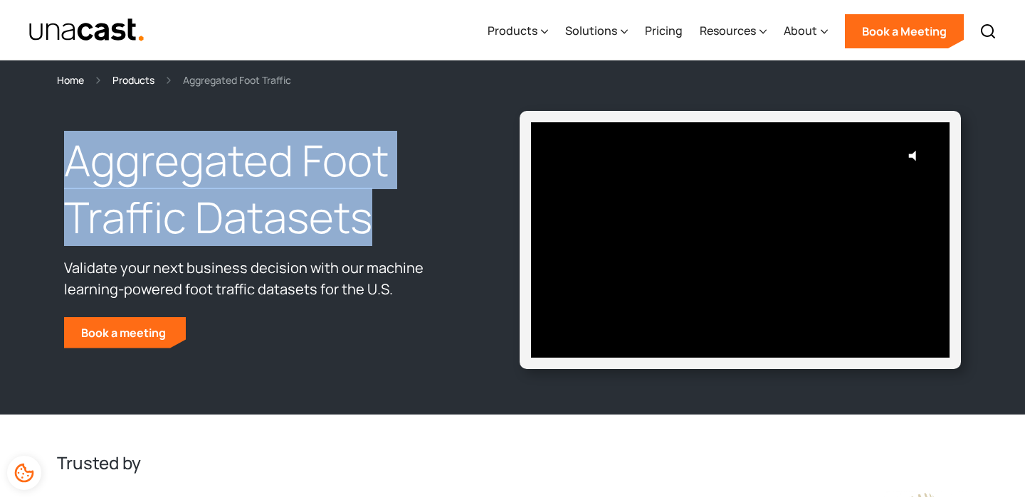
drag, startPoint x: 72, startPoint y: 164, endPoint x: 369, endPoint y: 222, distance: 302.3
click at [369, 222] on h1 "Aggregated Foot Traffic Datasets" at bounding box center [265, 189] width 403 height 114
click at [359, 247] on div at bounding box center [359, 247] width 0 height 0
click at [356, 223] on h1 "Aggregated Foot Traffic Datasets" at bounding box center [265, 189] width 403 height 114
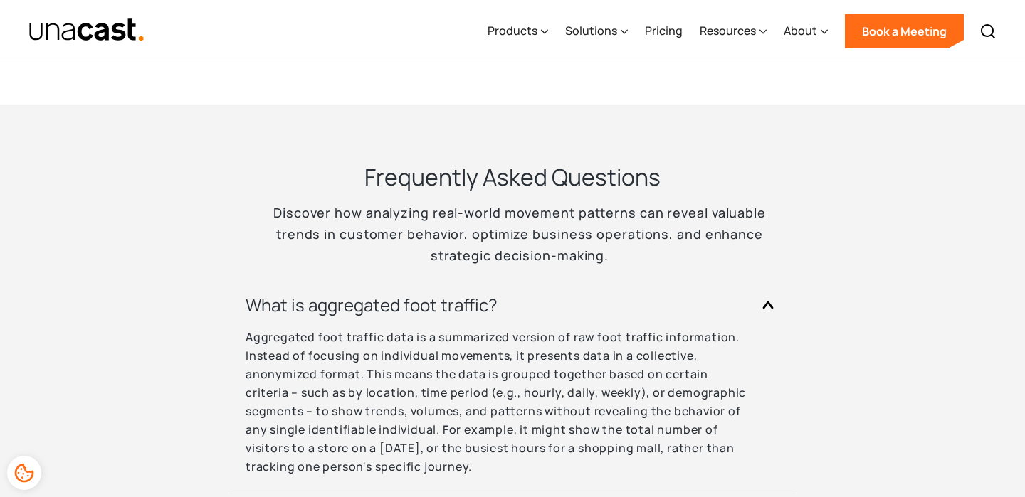
scroll to position [2909, 0]
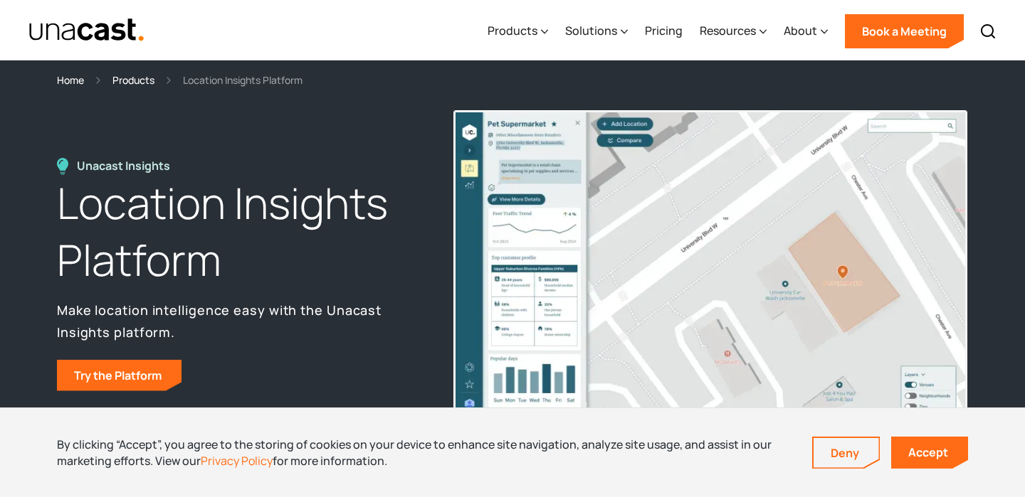
click at [351, 251] on h1 "Location Insights Platform" at bounding box center [239, 232] width 364 height 114
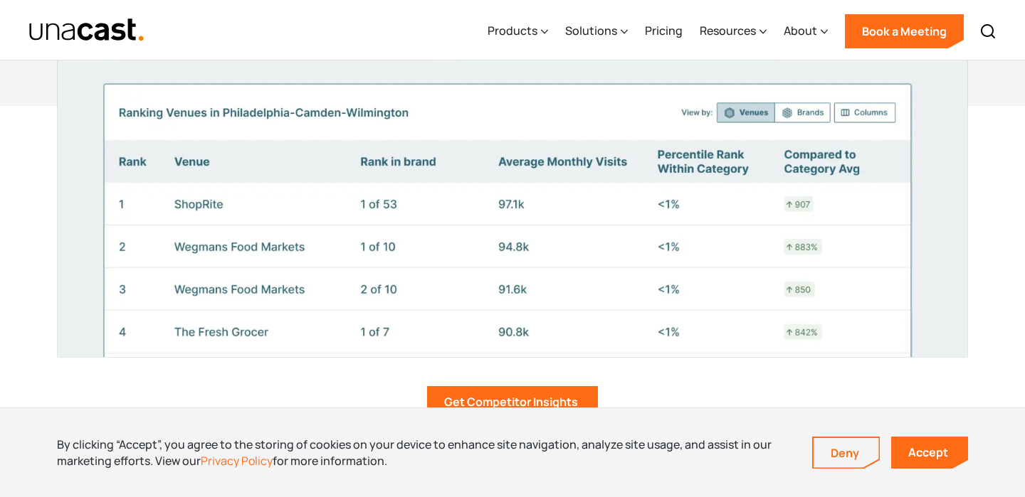
scroll to position [3074, 0]
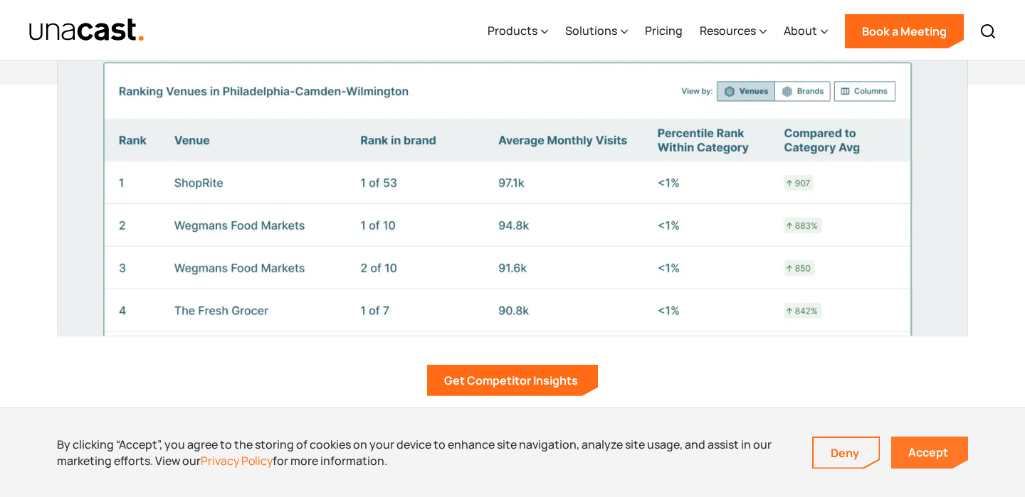
click at [940, 455] on link "Accept" at bounding box center [929, 453] width 77 height 32
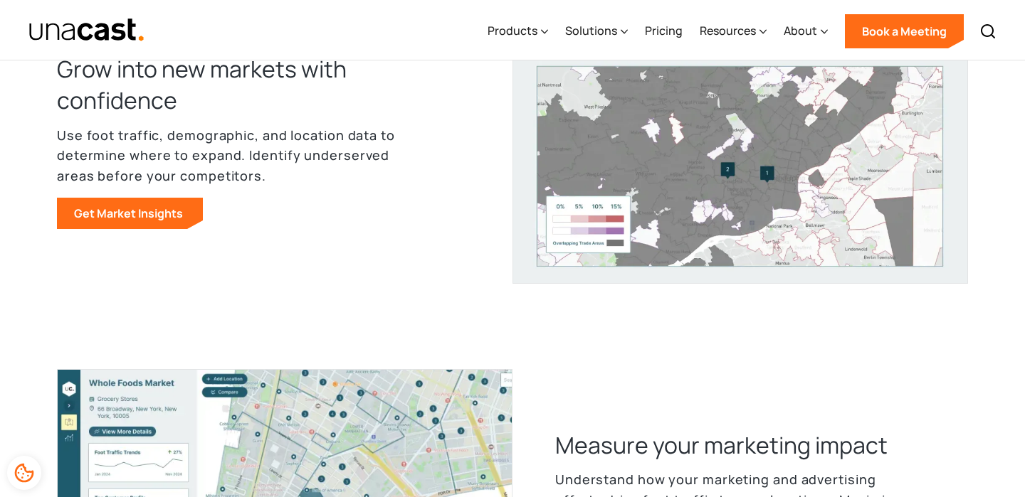
scroll to position [0, 0]
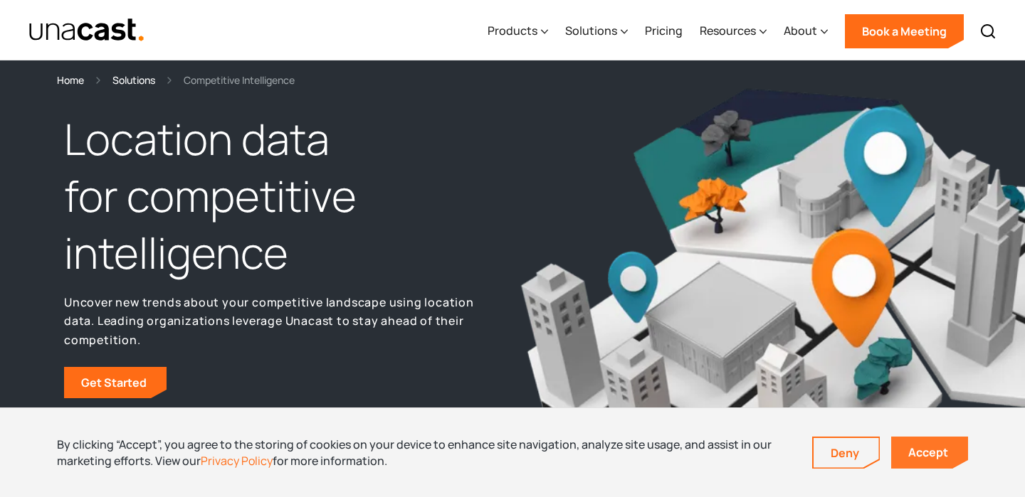
click at [924, 450] on link "Accept" at bounding box center [929, 453] width 77 height 32
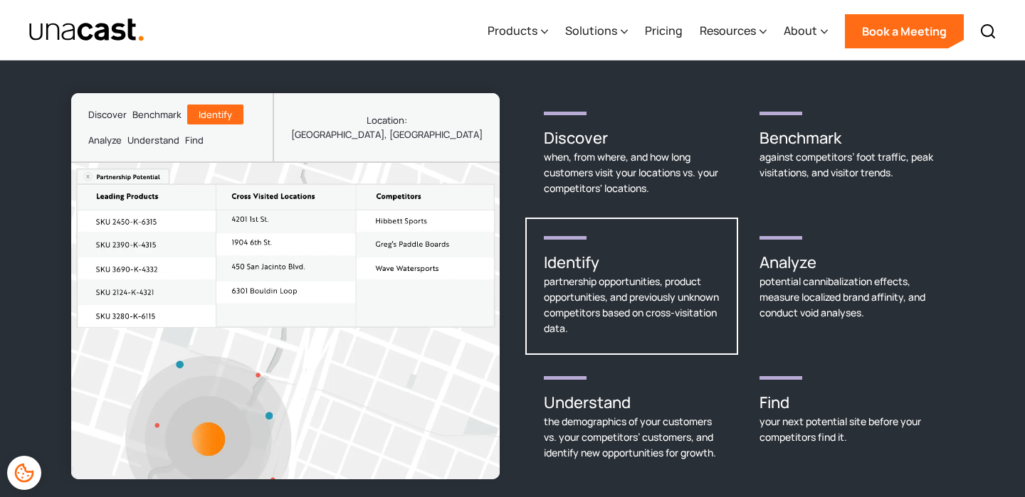
scroll to position [1994, 0]
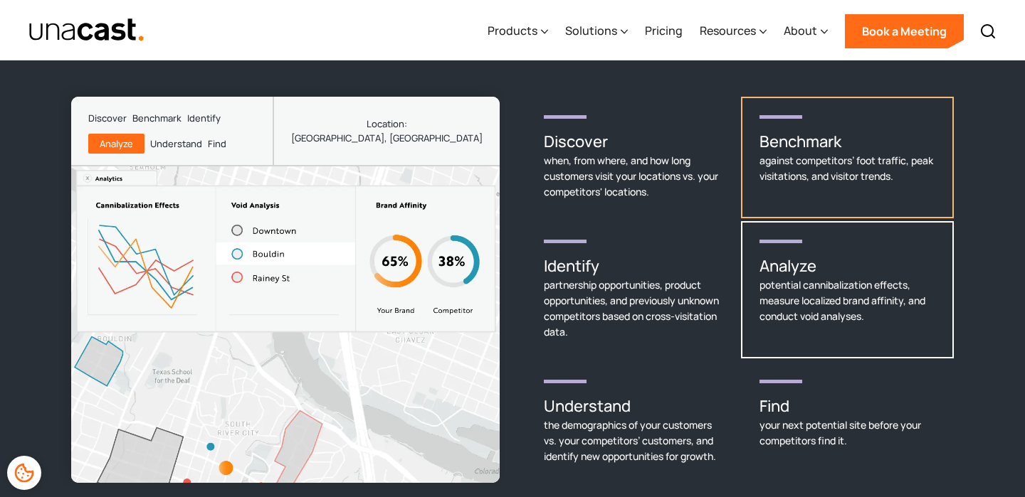
click at [884, 161] on div "against competitors’ foot traffic, peak visitations, and visitor trends." at bounding box center [847, 168] width 176 height 31
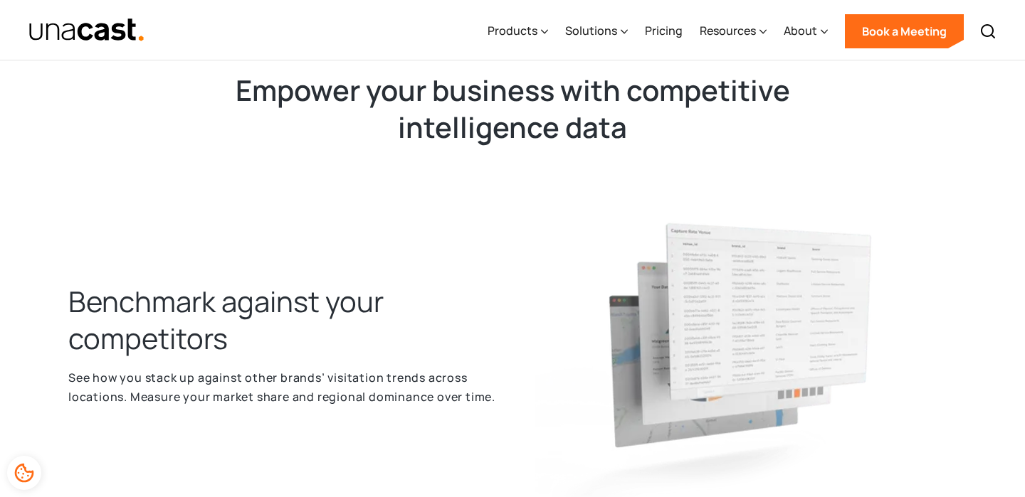
scroll to position [0, 0]
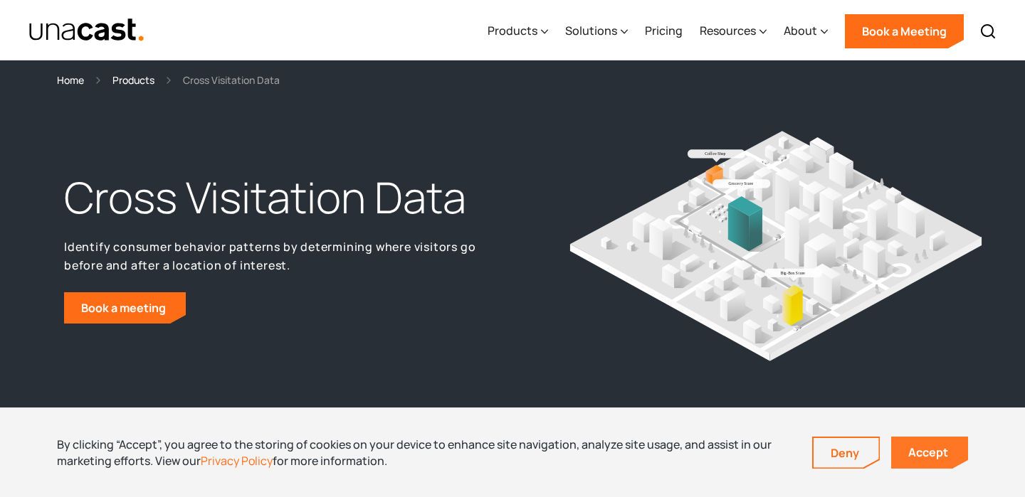
click at [942, 443] on link "Accept" at bounding box center [929, 453] width 77 height 32
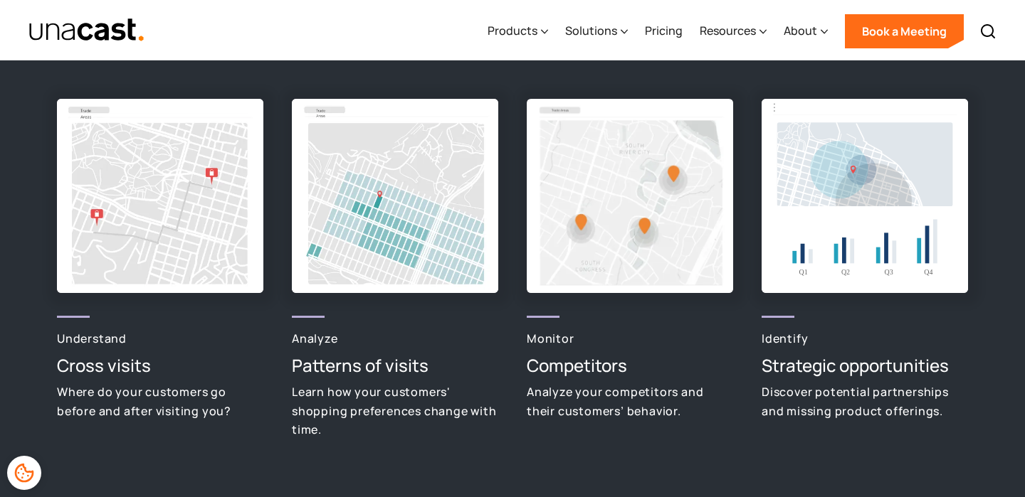
scroll to position [1436, 0]
